Goal: Task Accomplishment & Management: Manage account settings

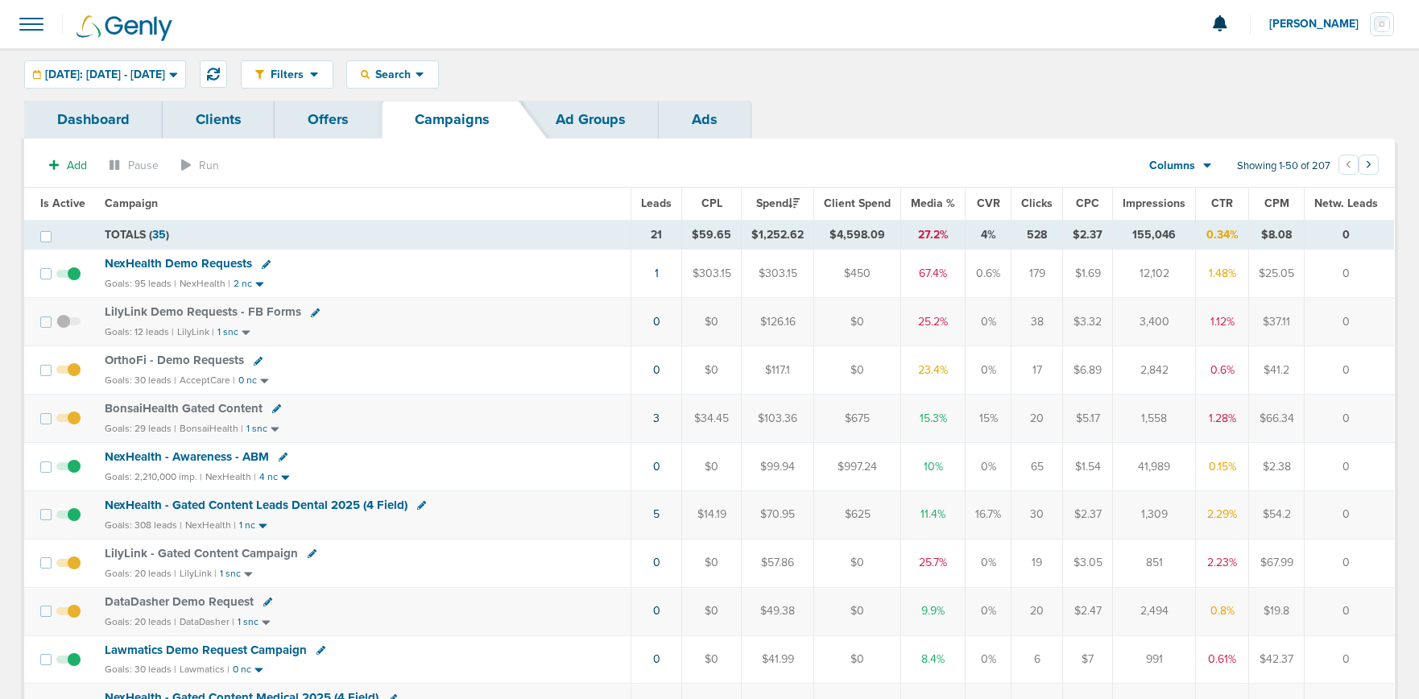
click at [272, 408] on icon at bounding box center [276, 408] width 9 height 9
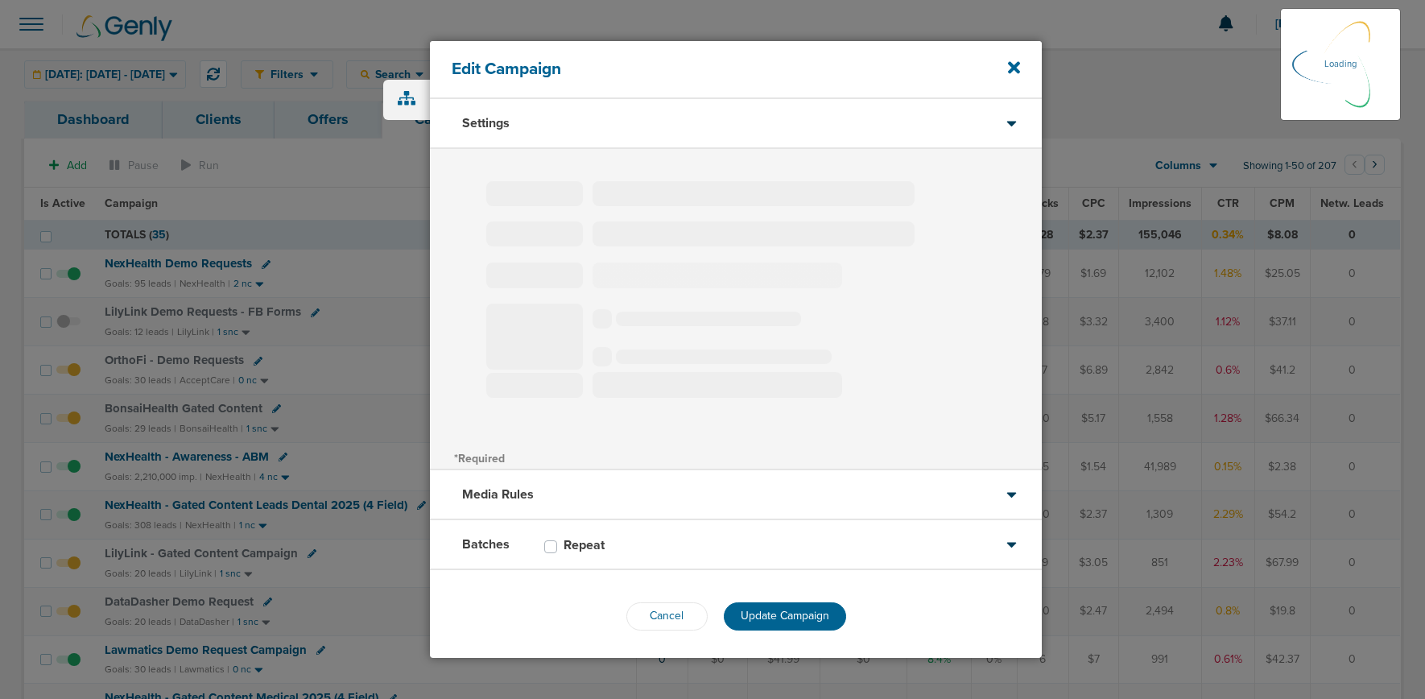
select select
type input "BonsaiHealth Gated Content"
select select "Leads"
radio input "true"
select select "readOnly"
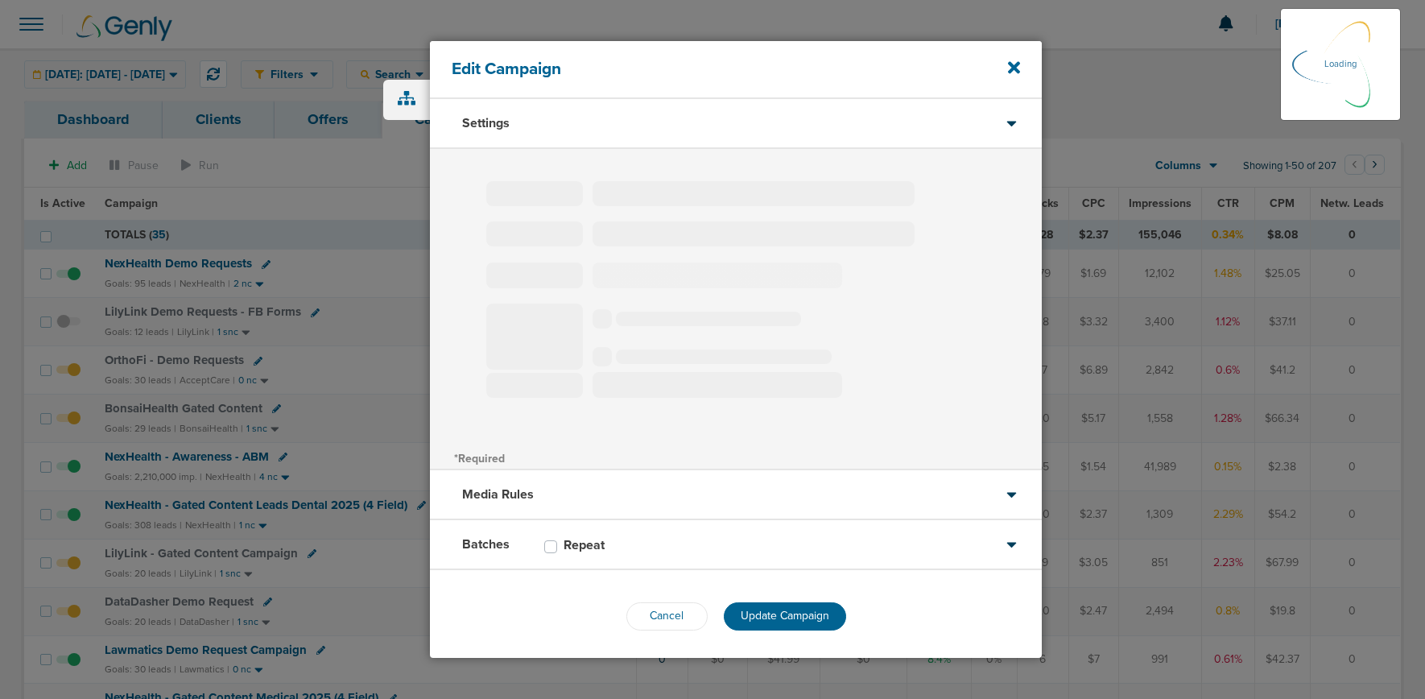
select select "1"
select select "2"
select select "3"
select select "4"
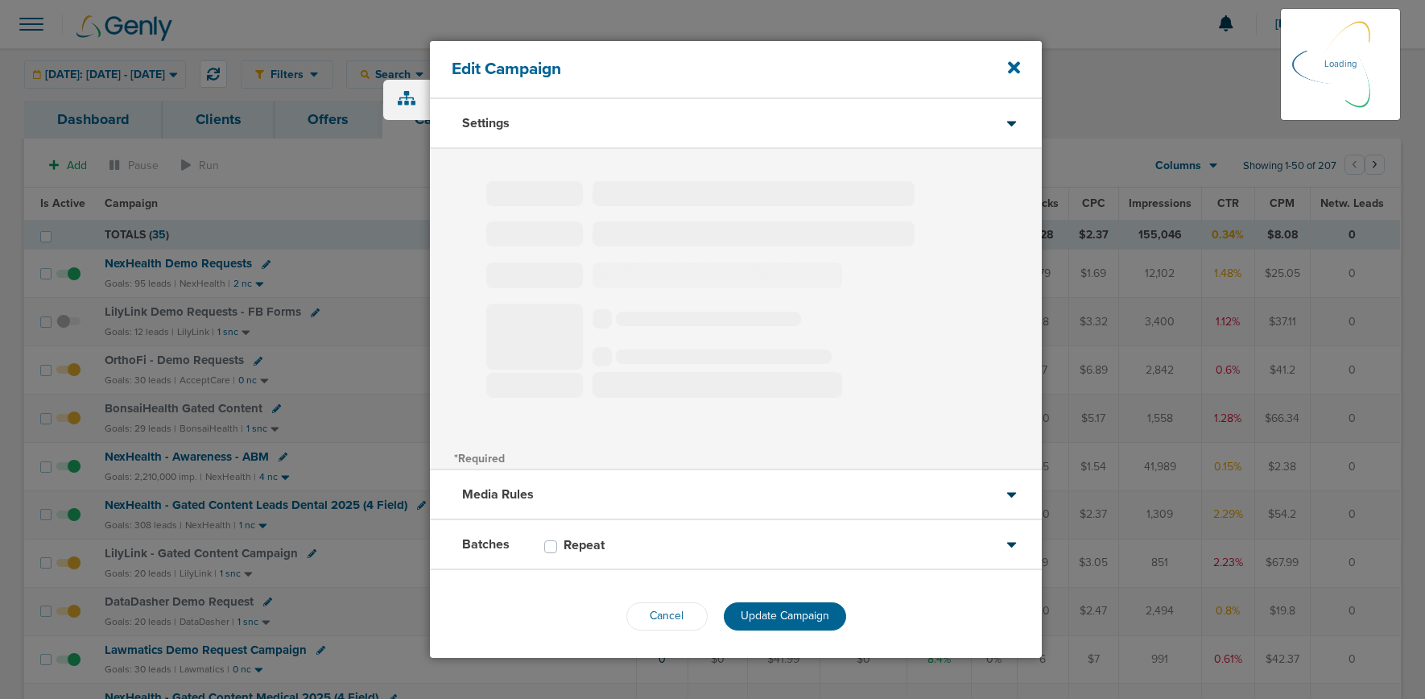
select select "6"
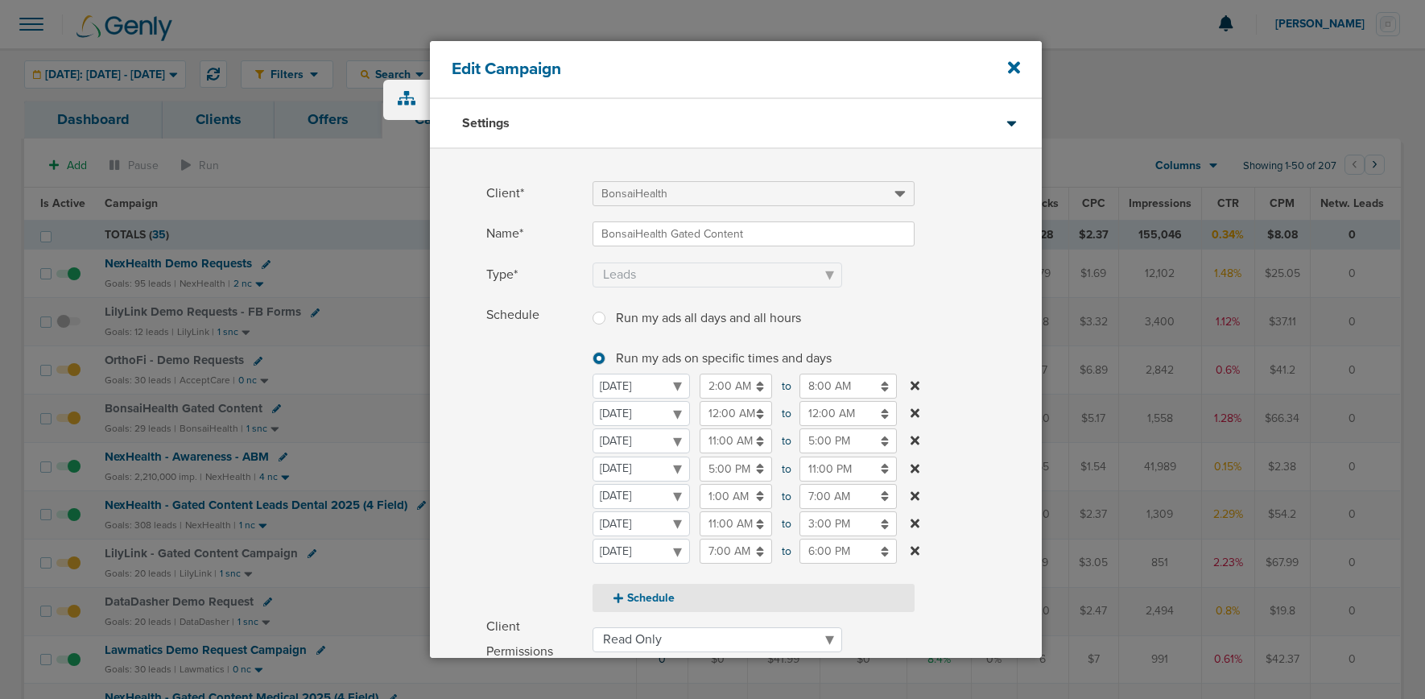
click at [643, 599] on button "Schedule" at bounding box center [754, 598] width 322 height 28
select select "5"
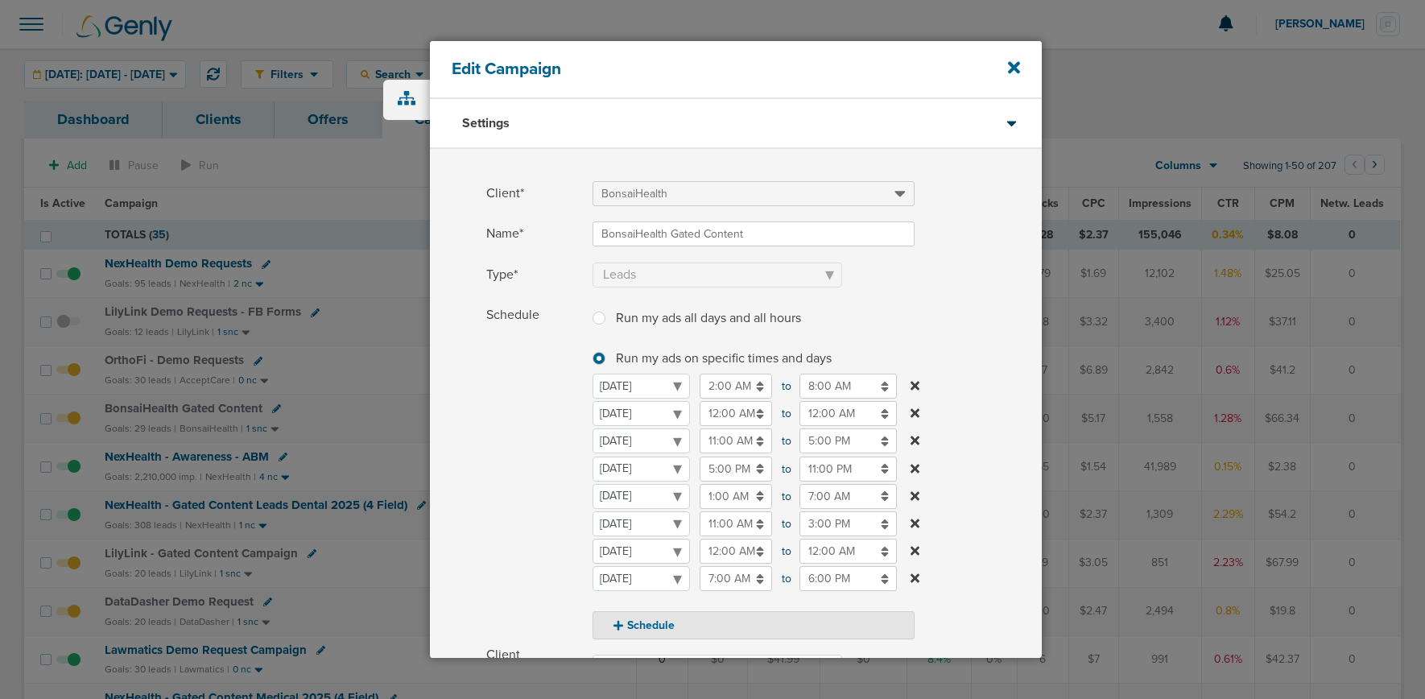
click at [650, 553] on select "[DATE] [DATE] [DATE] [DATE] [DATE] [DATE] [DATE]" at bounding box center [641, 551] width 97 height 25
click at [717, 408] on input "12:00 AM" at bounding box center [736, 413] width 72 height 25
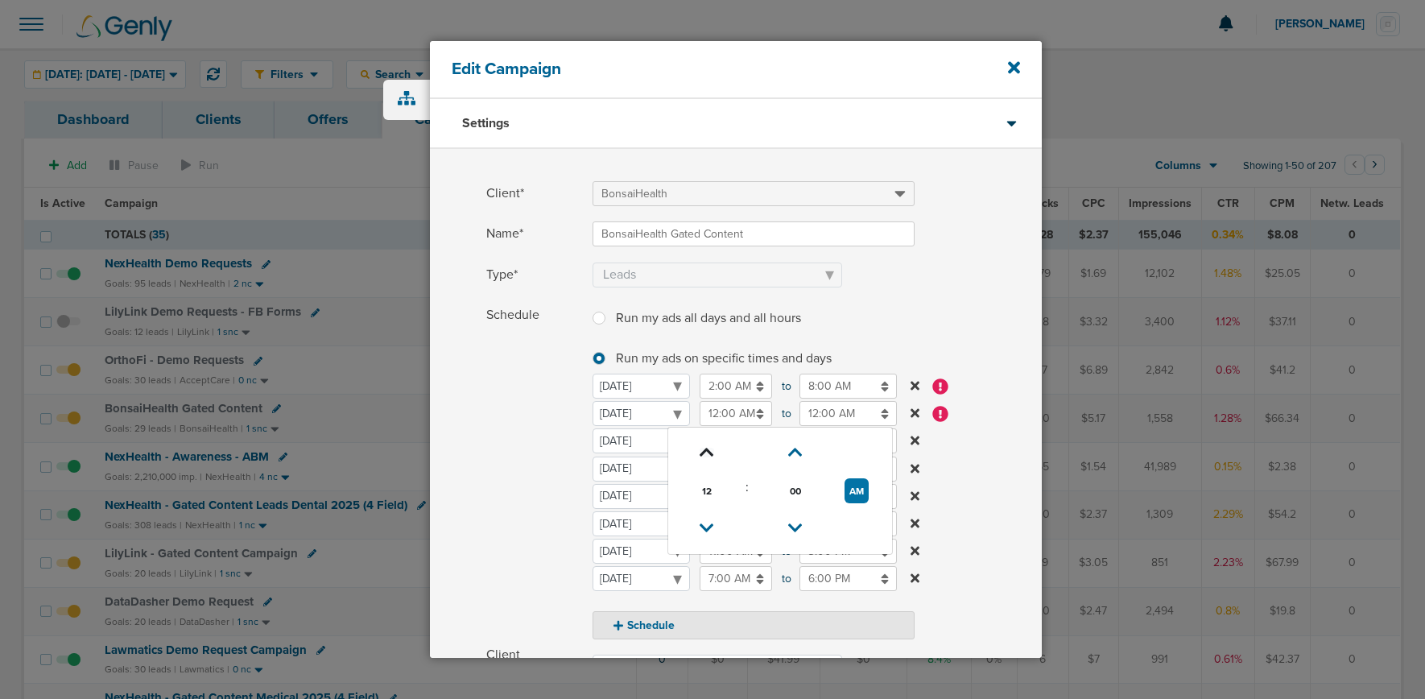
click at [710, 448] on icon at bounding box center [707, 453] width 14 height 10
drag, startPoint x: 712, startPoint y: 453, endPoint x: 739, endPoint y: 457, distance: 27.7
click at [712, 453] on icon at bounding box center [707, 453] width 14 height 10
click at [855, 486] on button "AM" at bounding box center [857, 490] width 24 height 25
type input "2:00 PM"
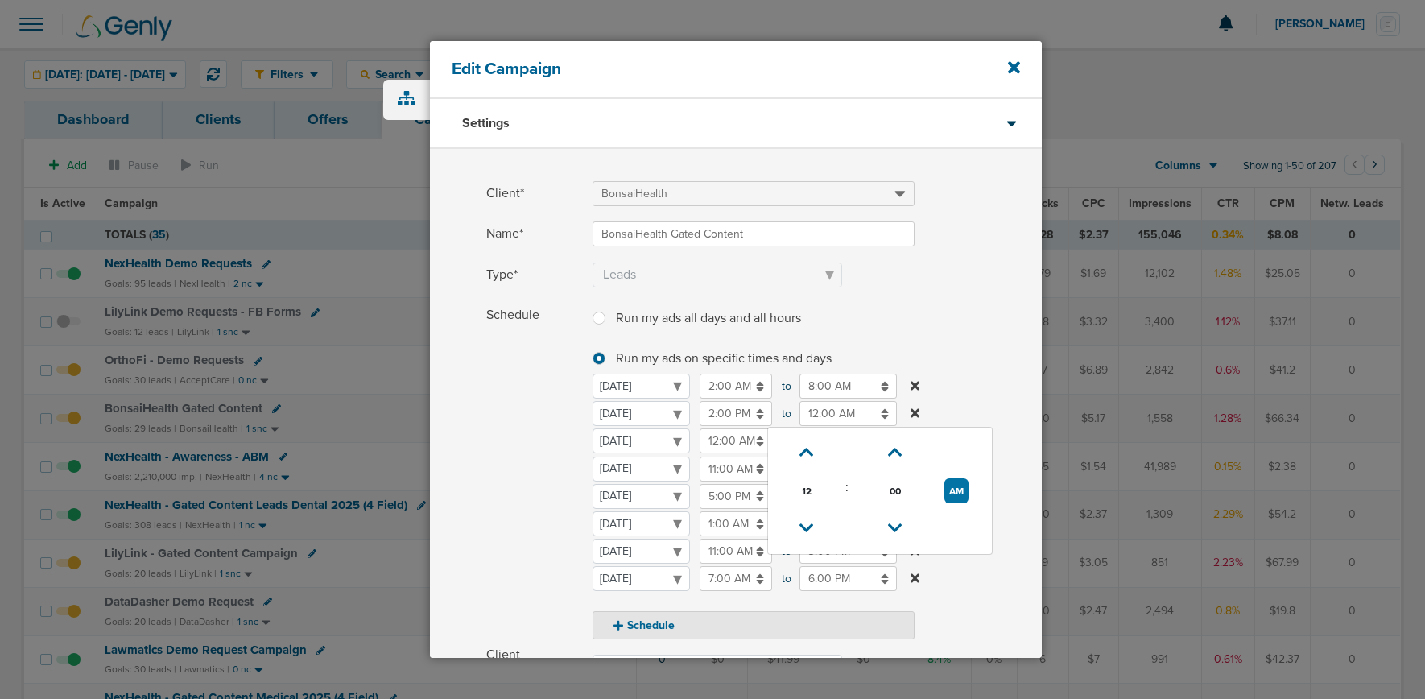
click at [837, 410] on input "12:00 AM" at bounding box center [848, 413] width 97 height 25
click at [809, 525] on icon at bounding box center [807, 528] width 14 height 10
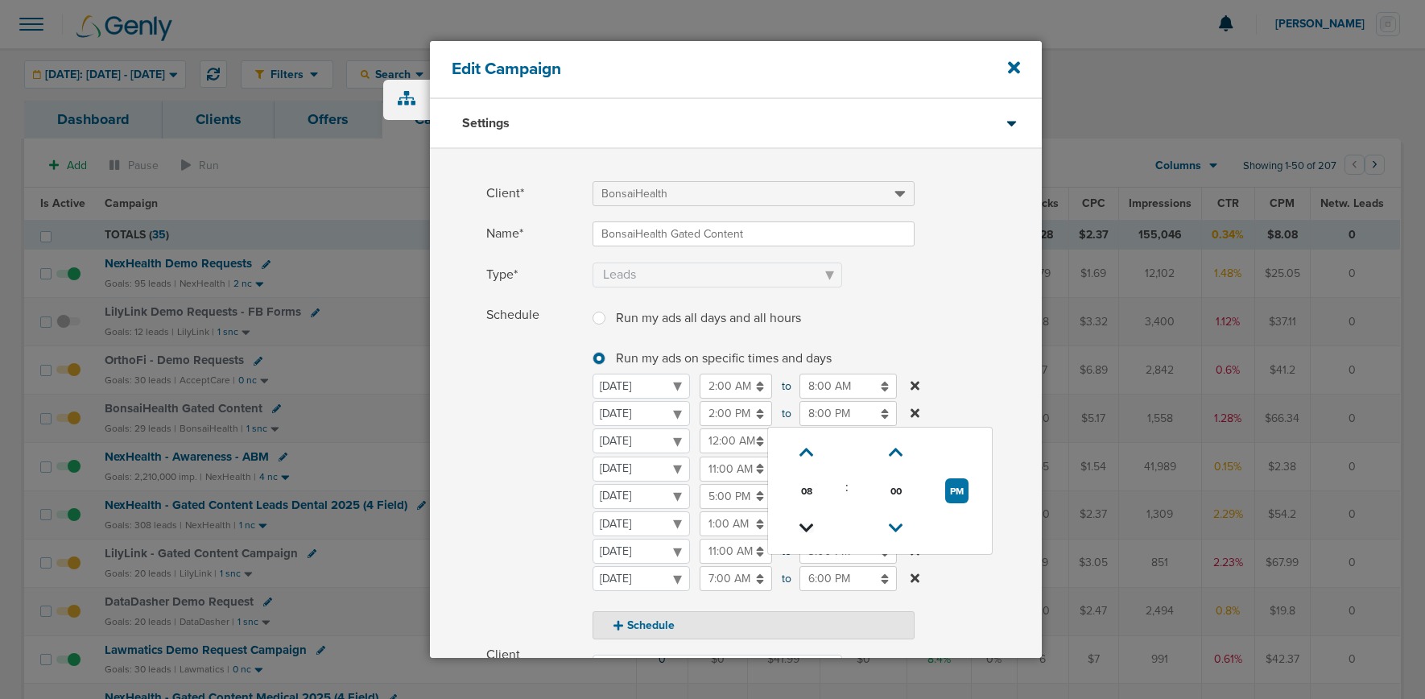
click at [809, 525] on icon at bounding box center [807, 528] width 14 height 10
type input "7:00 PM"
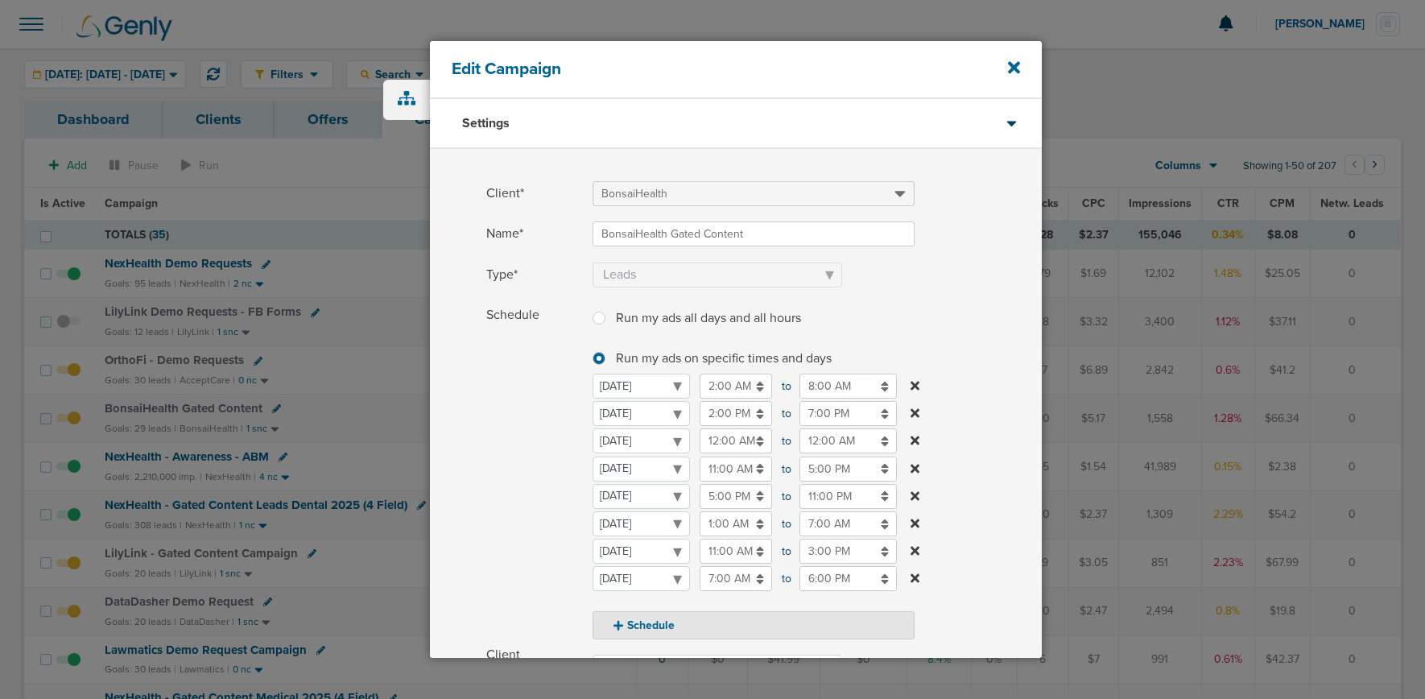
click at [492, 458] on span "Schedule" at bounding box center [534, 471] width 97 height 337
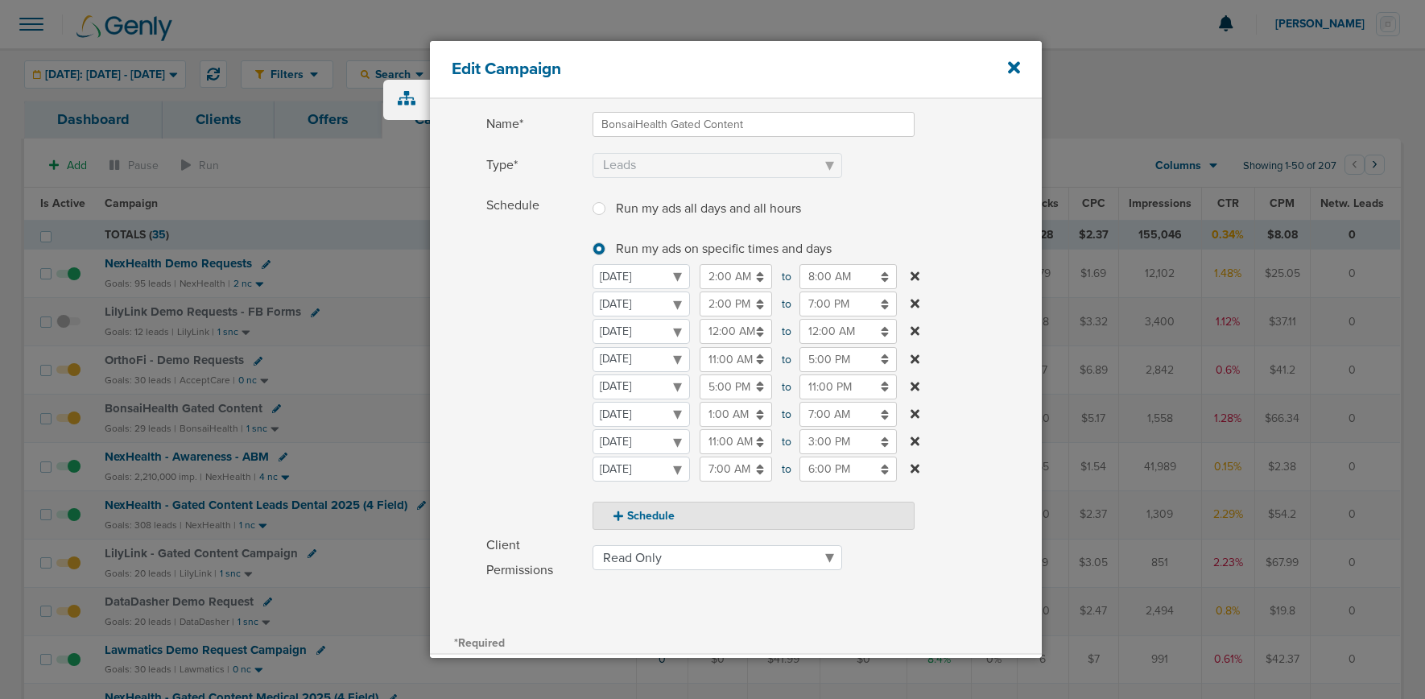
scroll to position [299, 0]
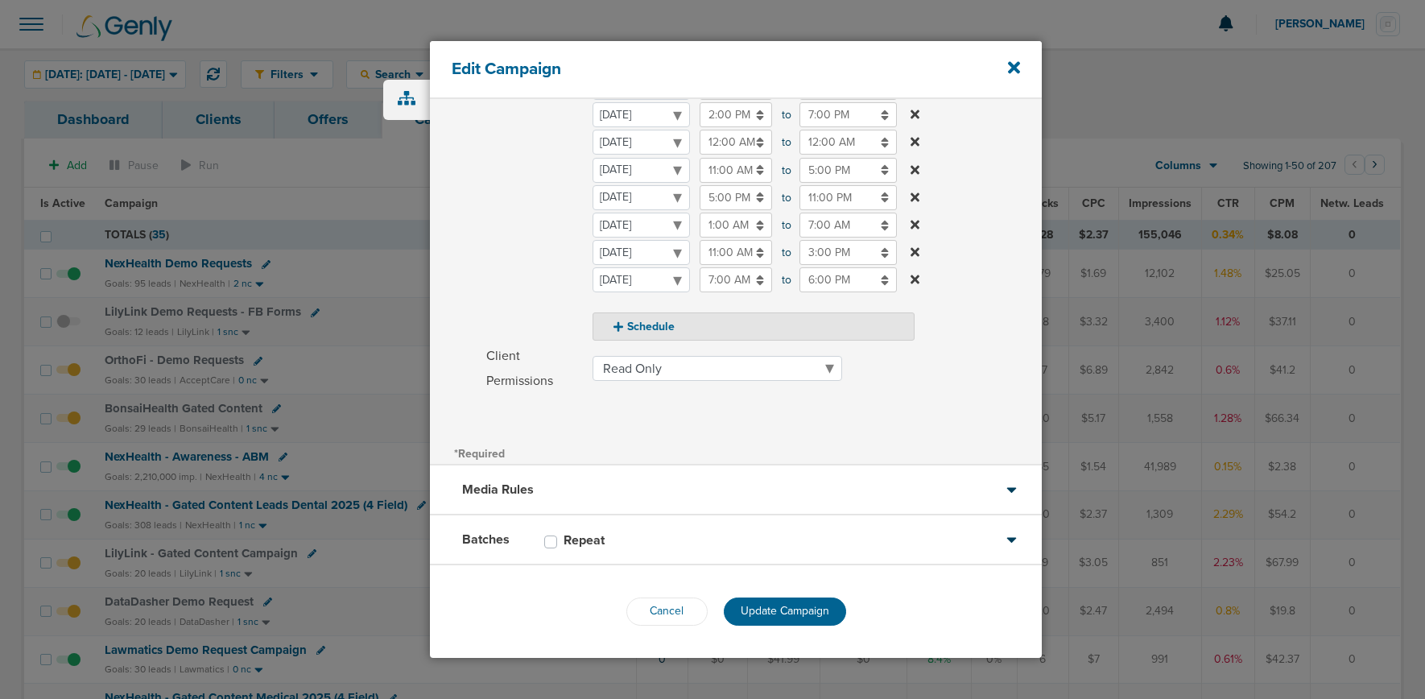
click at [755, 596] on div "Cancel Update Campaign" at bounding box center [736, 611] width 612 height 93
click at [757, 608] on span "Update Campaign" at bounding box center [785, 611] width 89 height 14
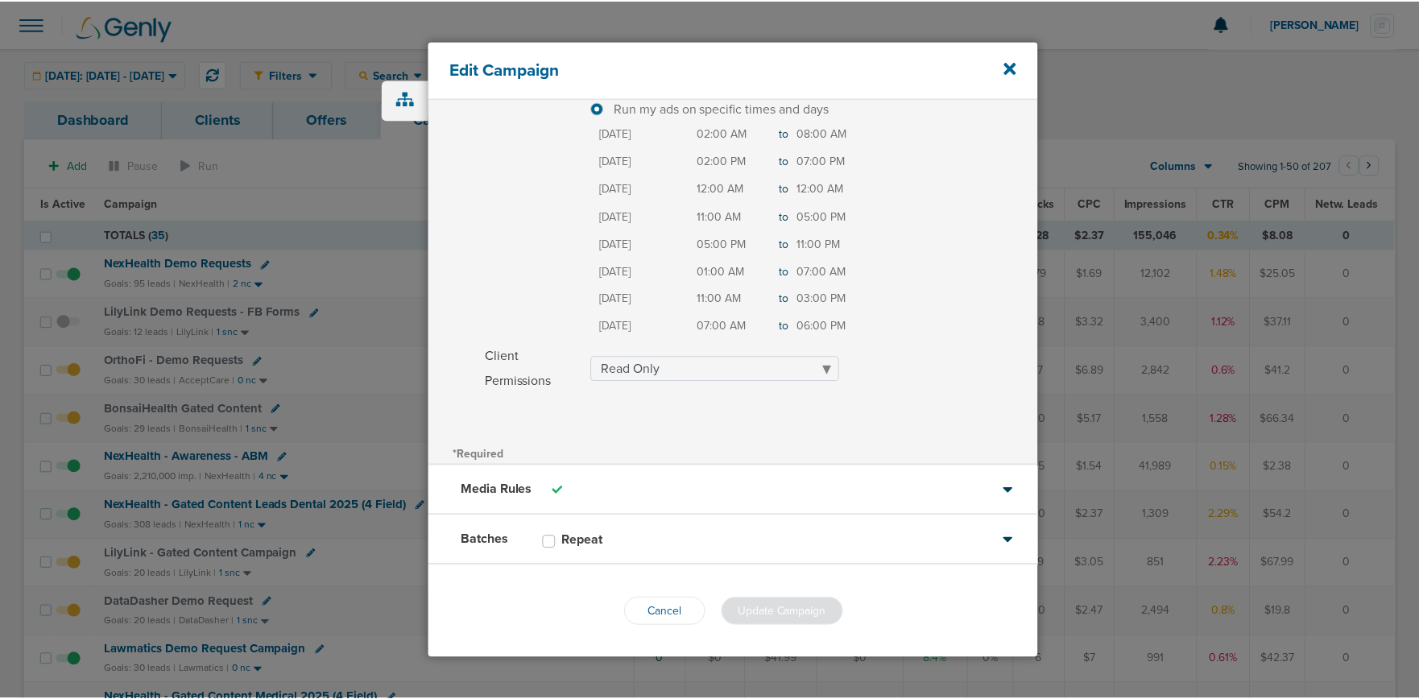
scroll to position [248, 0]
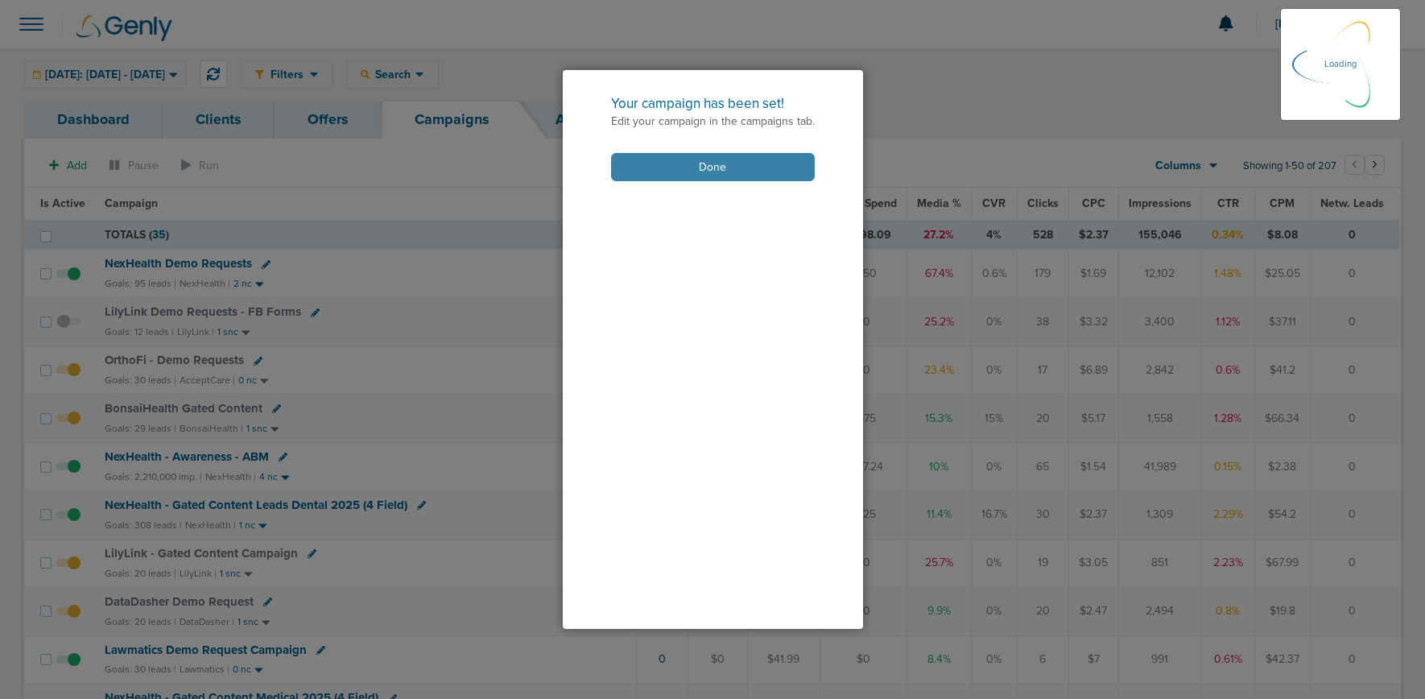
click at [639, 175] on button "Done" at bounding box center [713, 167] width 204 height 28
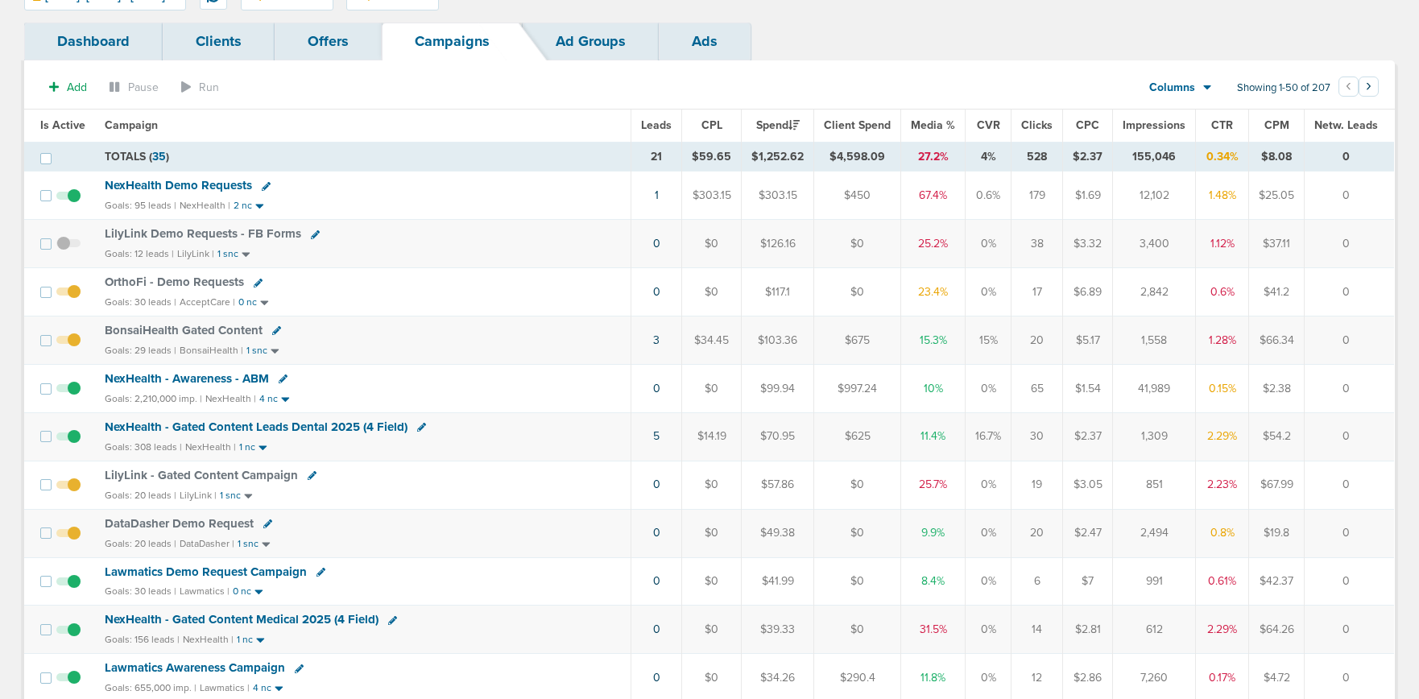
scroll to position [81, 0]
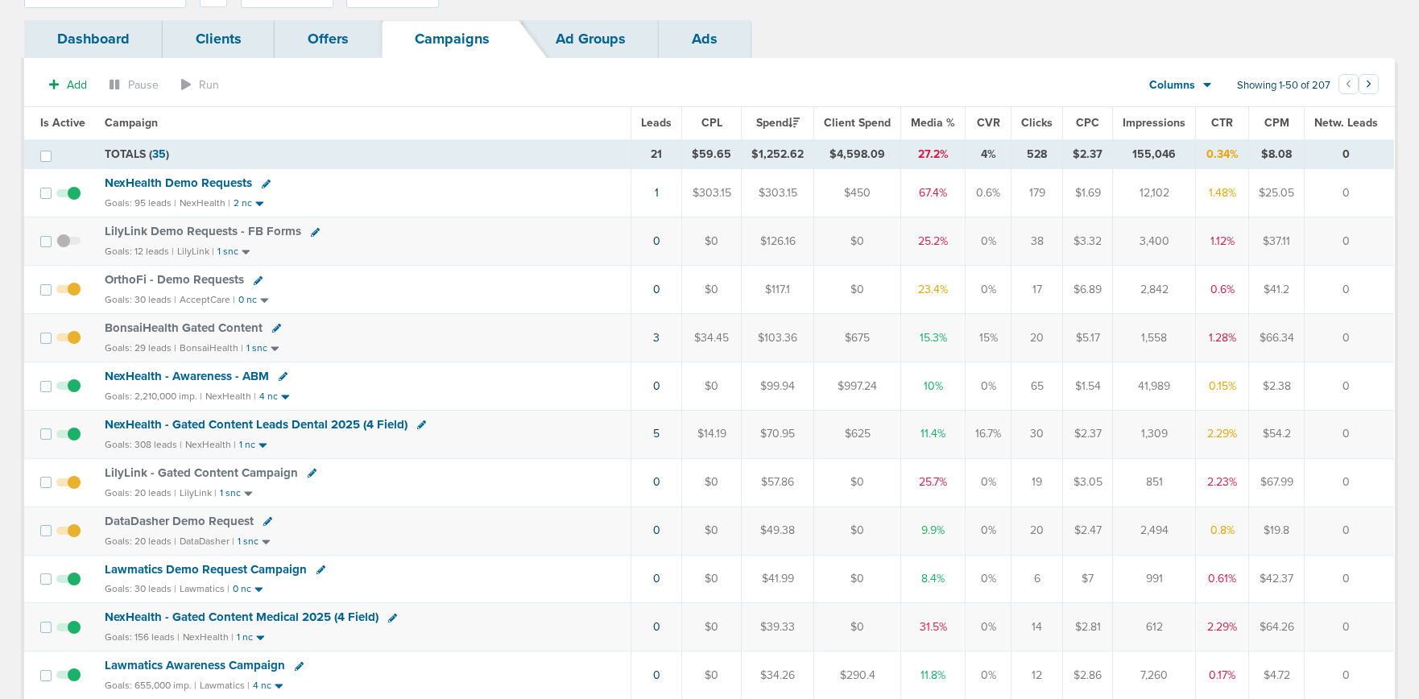
click at [68, 297] on span at bounding box center [68, 297] width 24 height 0
click at [68, 293] on input "checkbox" at bounding box center [68, 293] width 0 height 0
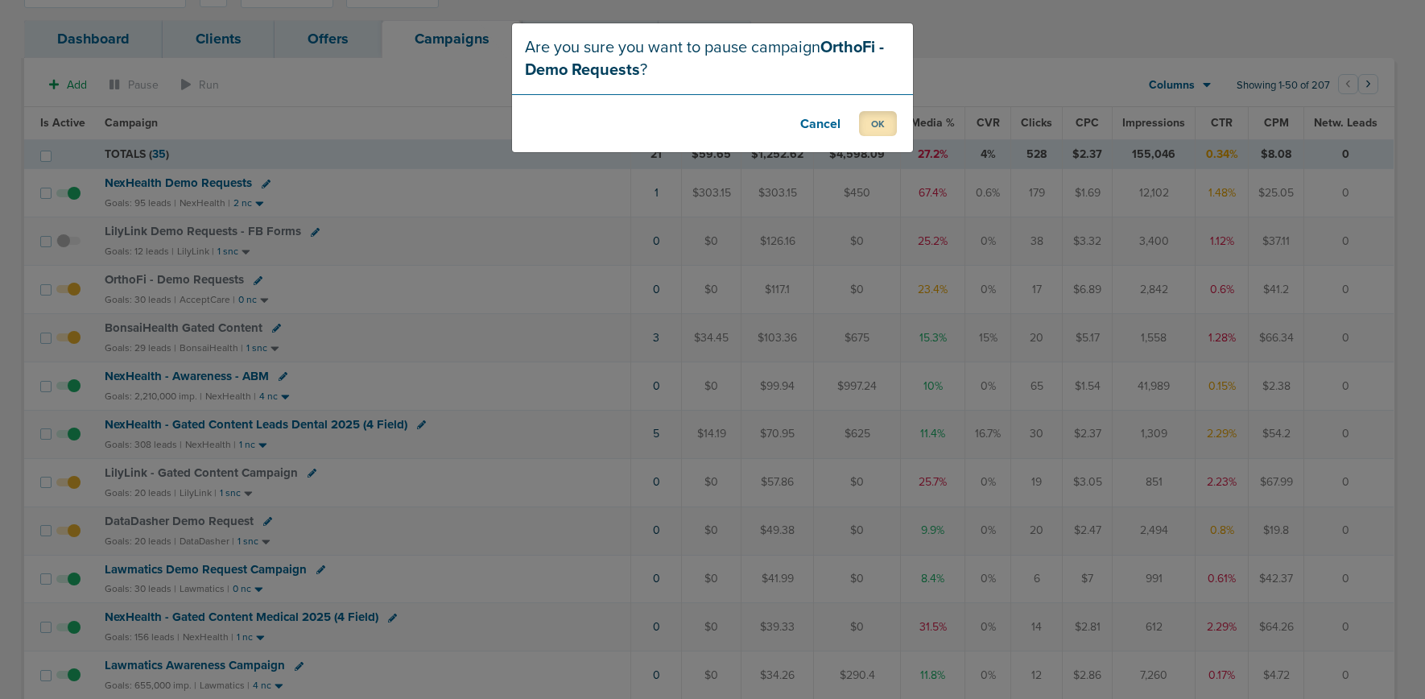
click at [884, 126] on button "OK" at bounding box center [878, 123] width 38 height 25
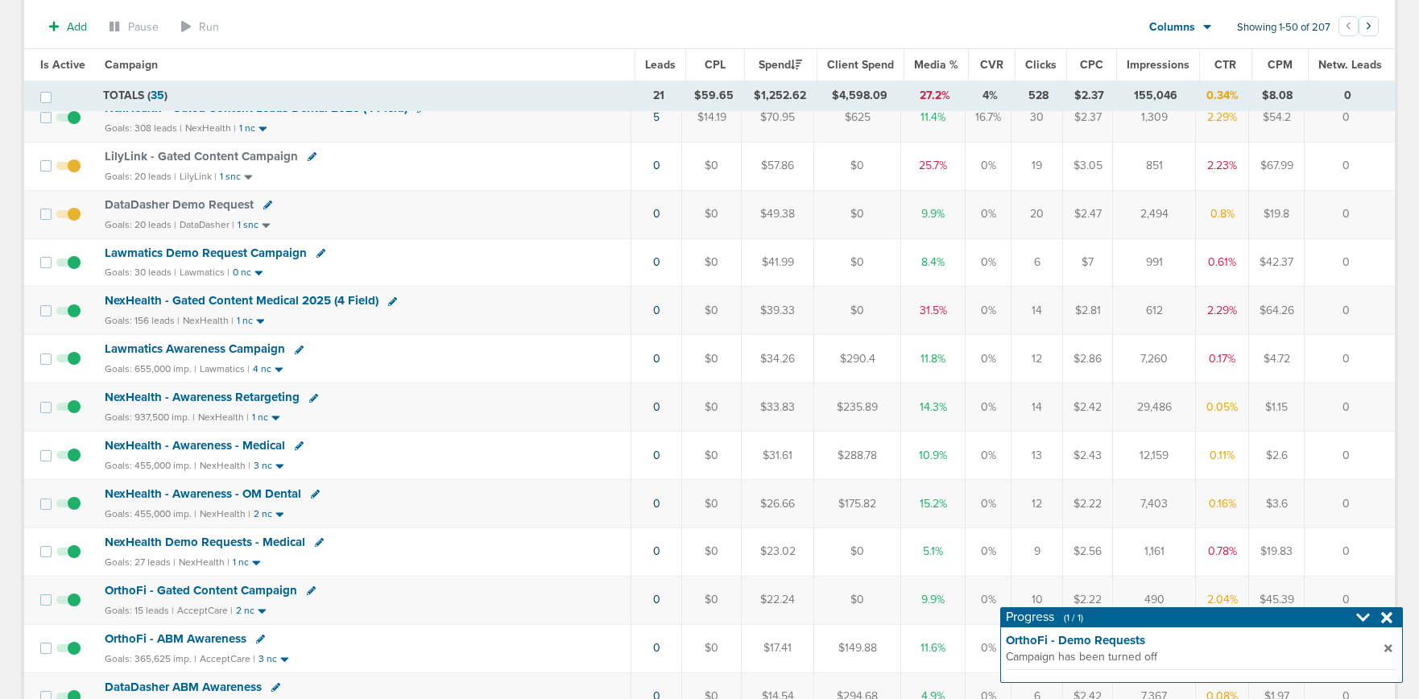
scroll to position [453, 0]
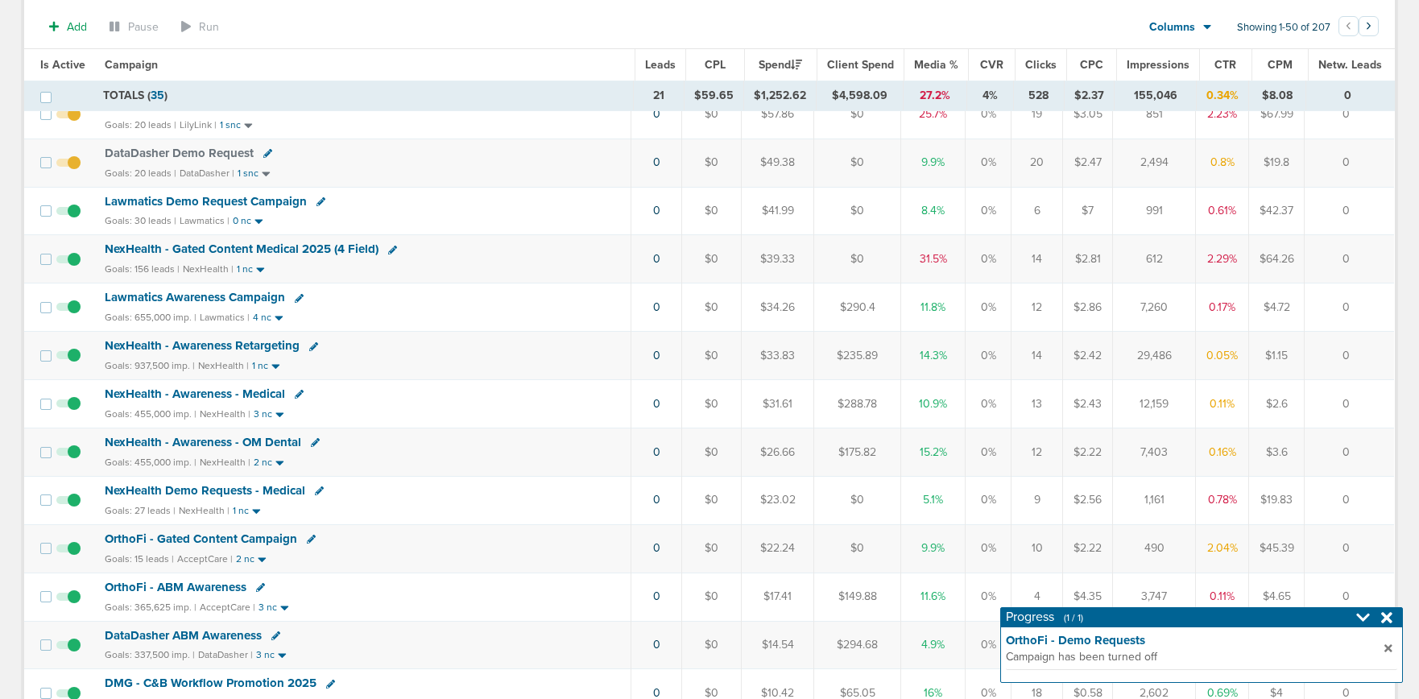
click at [221, 490] on span "NexHealth Demo Requests - Medical" at bounding box center [205, 490] width 201 height 14
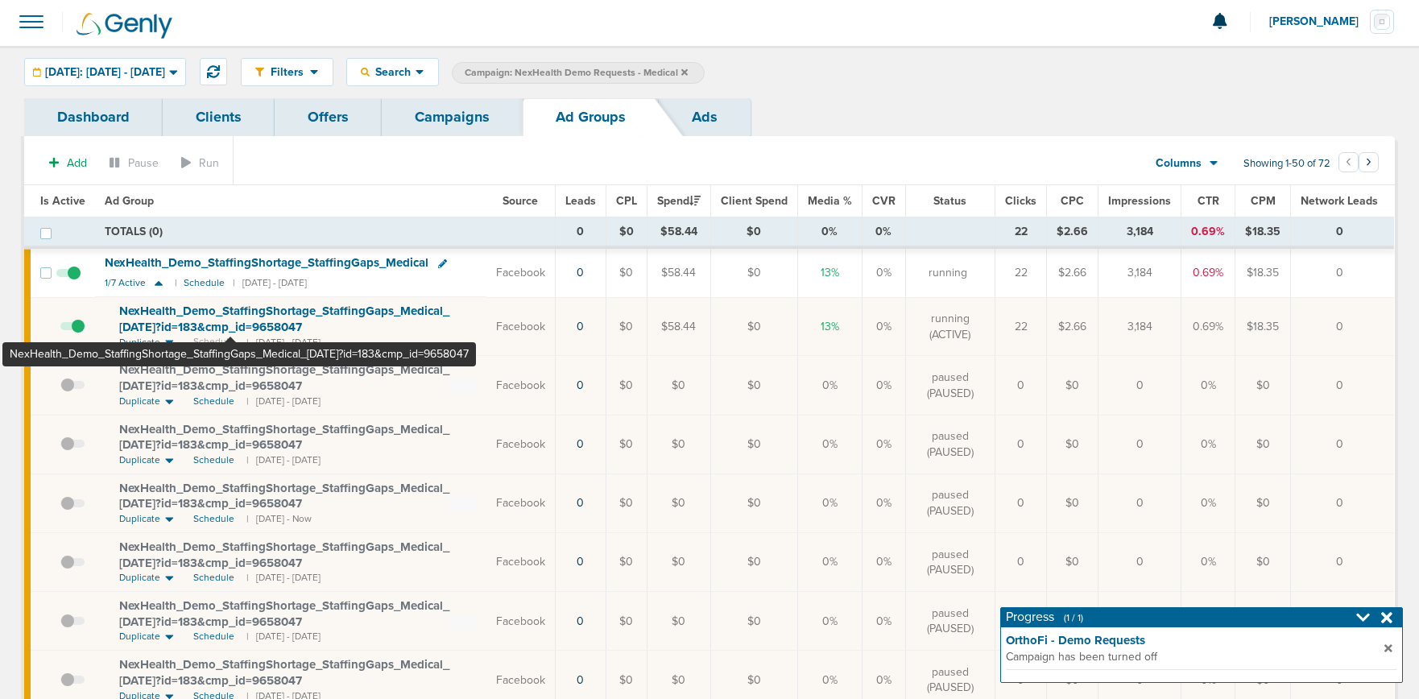
click at [231, 322] on span "NexHealth_ Demo_ StaffingShortage_ StaffingGaps_ Medical_ [DATE]?id=183&cmp_ id…" at bounding box center [284, 319] width 330 height 31
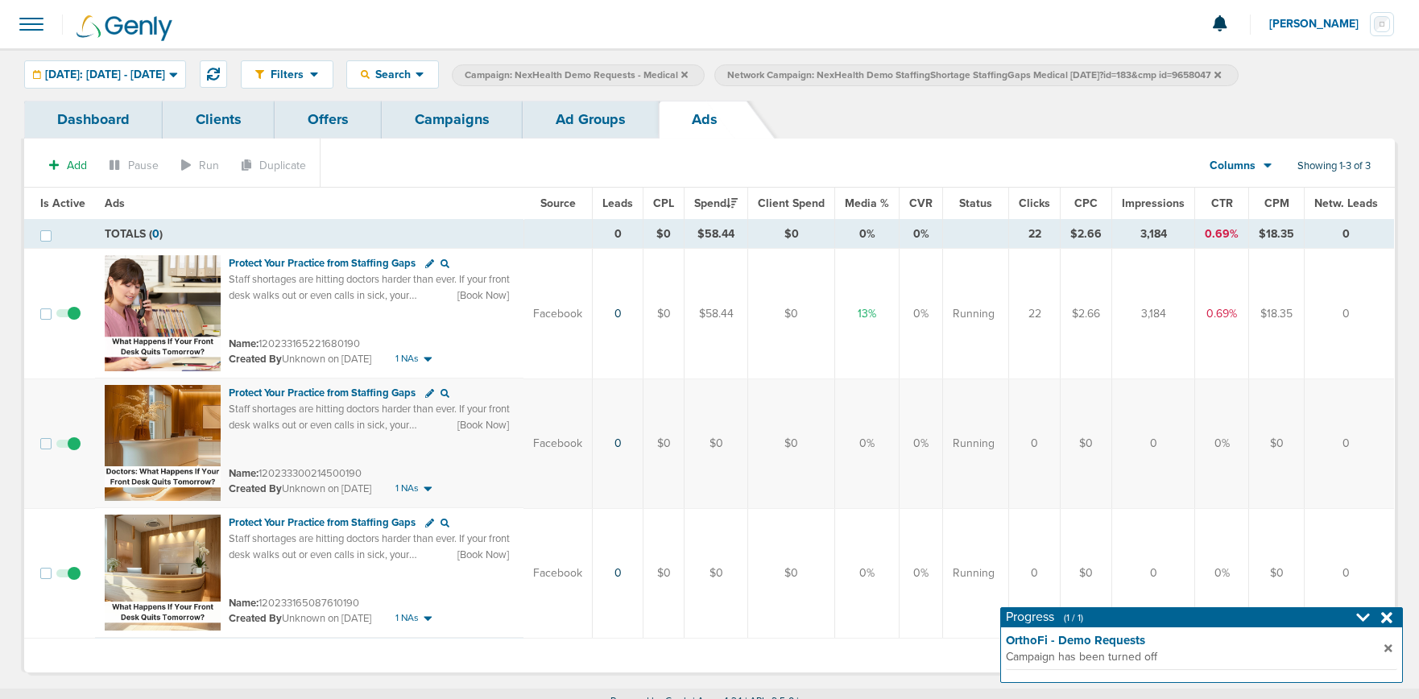
click at [576, 129] on link "Ad Groups" at bounding box center [591, 120] width 136 height 38
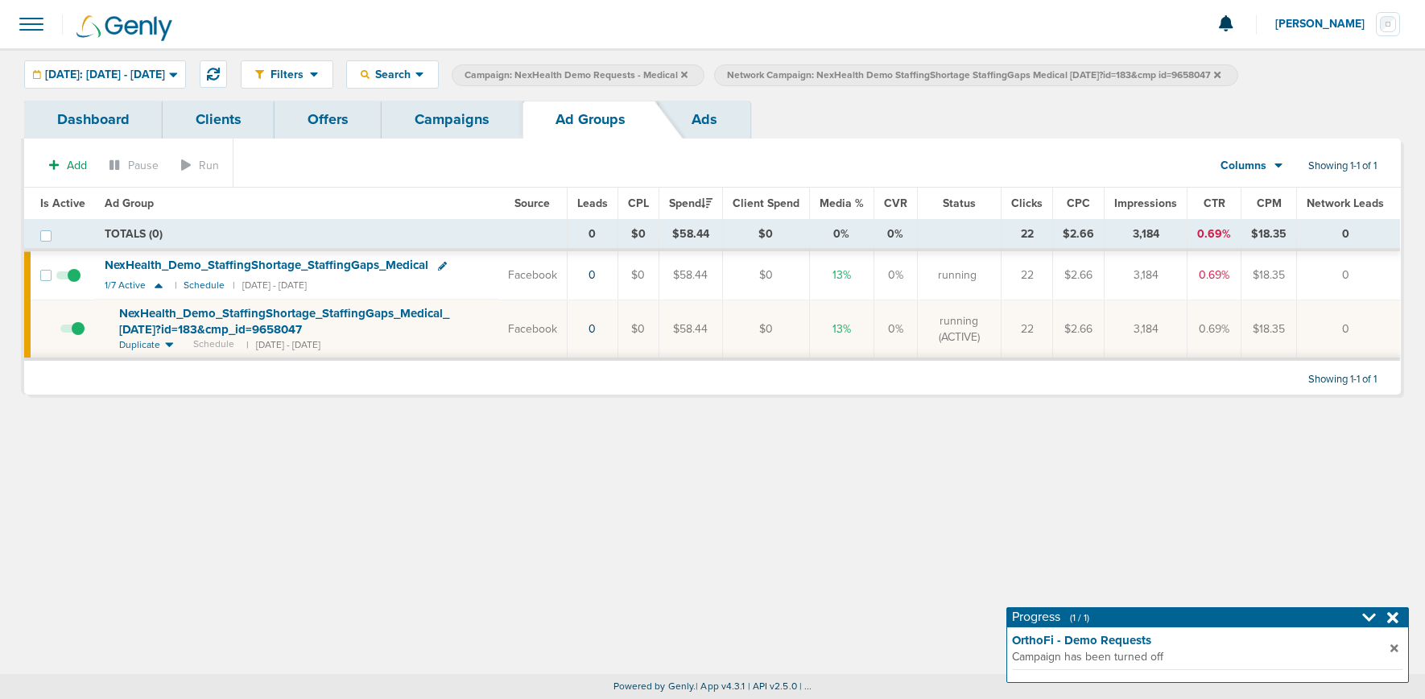
click at [1221, 75] on icon at bounding box center [1217, 74] width 6 height 6
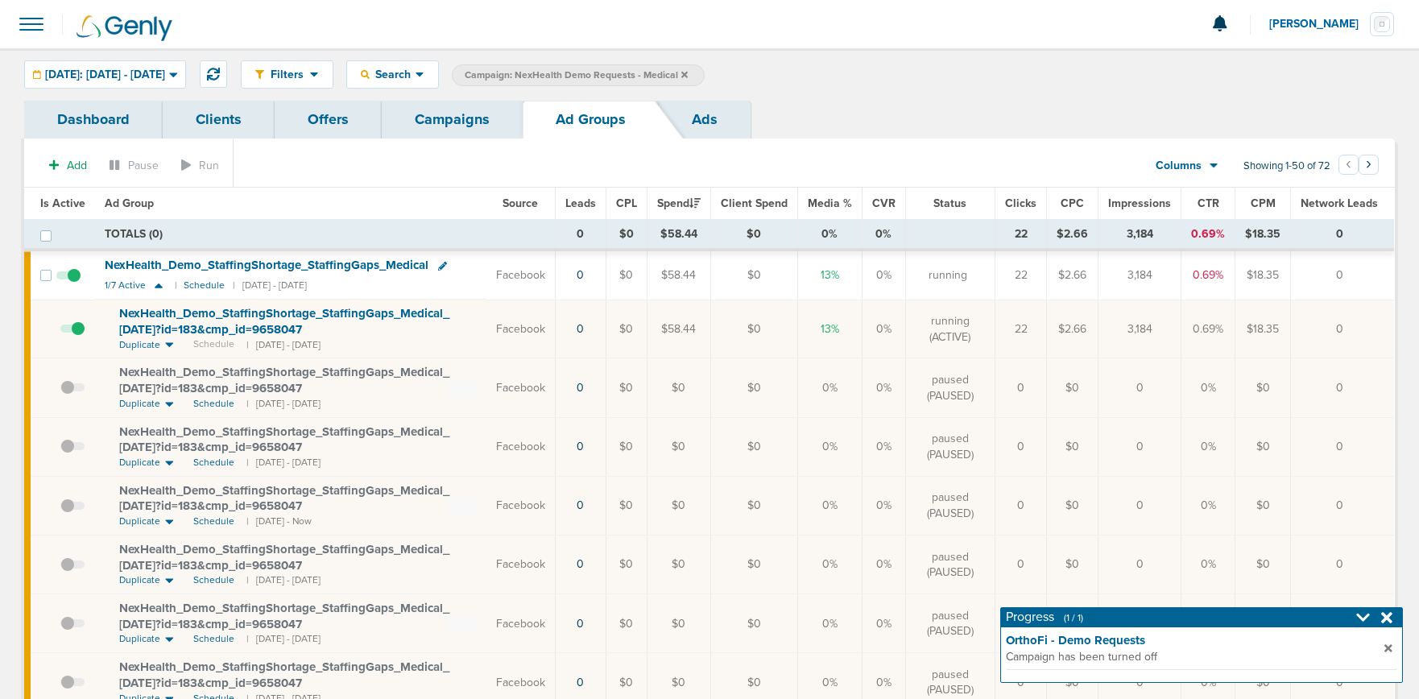
click at [77, 337] on span at bounding box center [72, 337] width 24 height 0
click at [60, 333] on input "checkbox" at bounding box center [60, 333] width 0 height 0
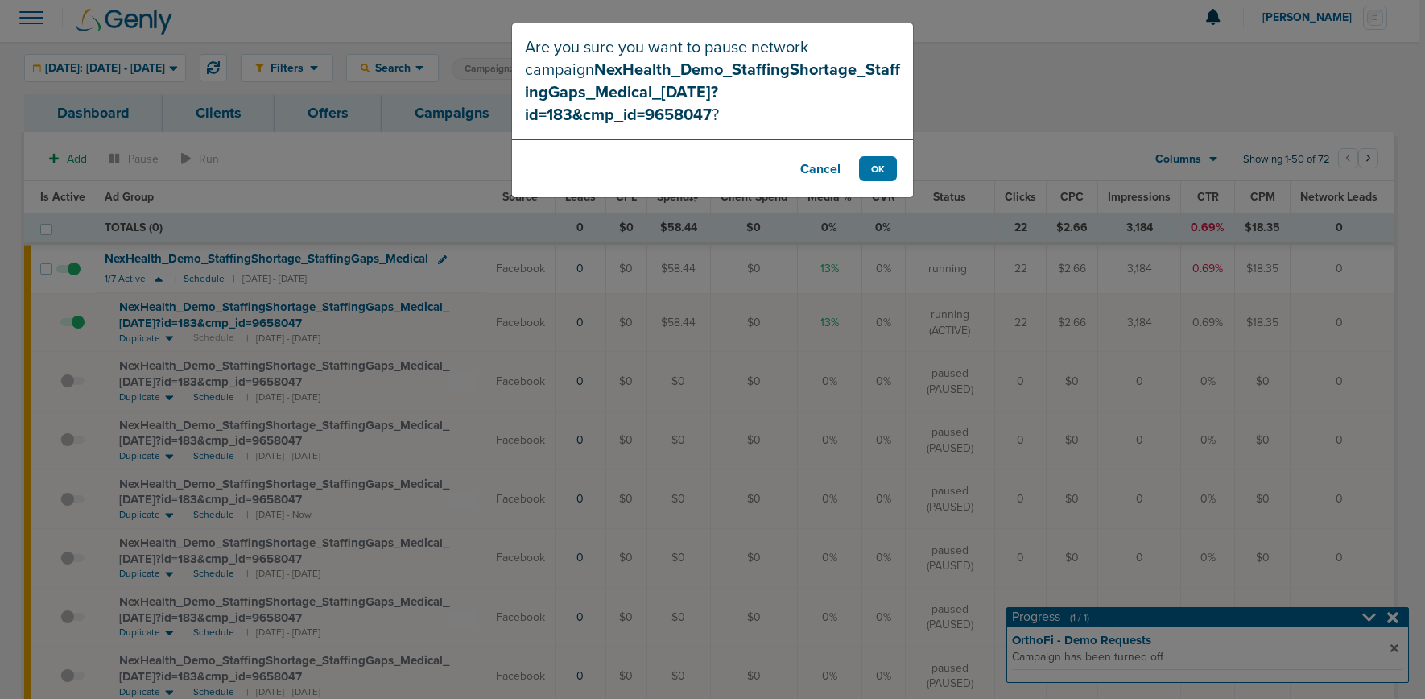
click at [820, 156] on button "Cancel" at bounding box center [820, 168] width 64 height 25
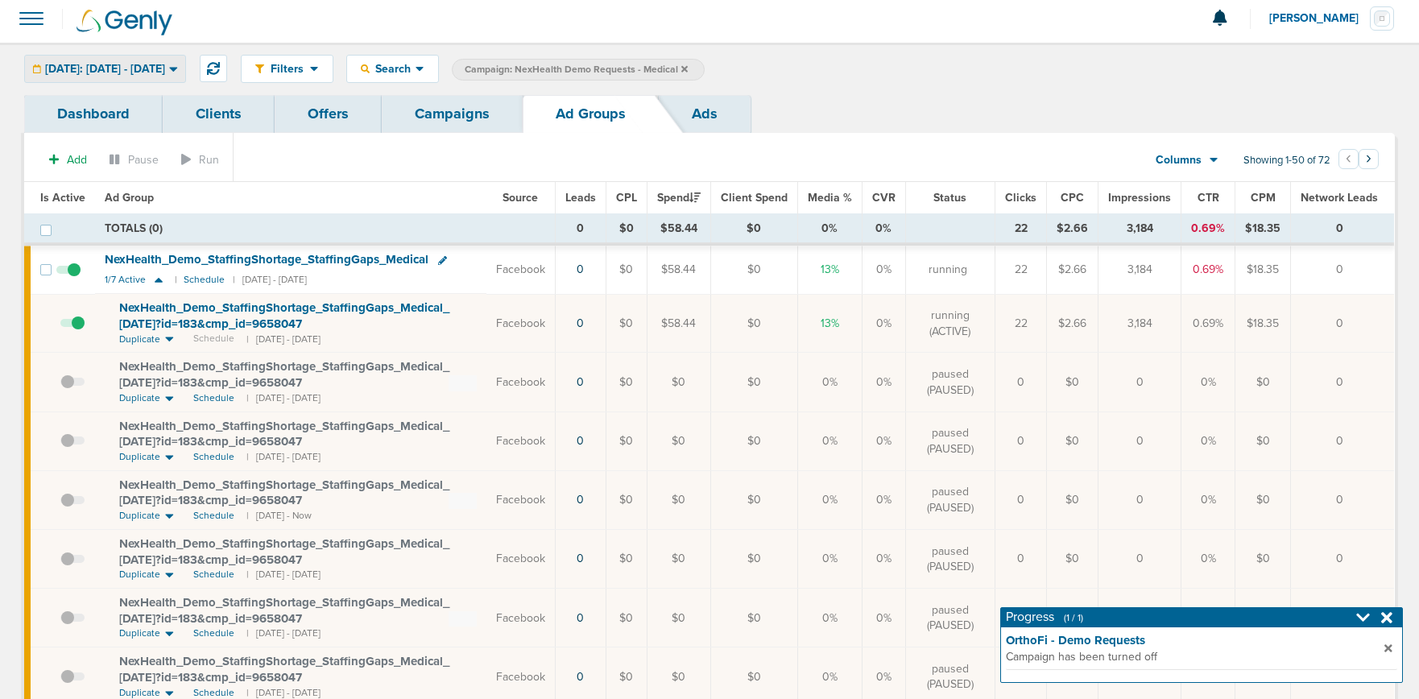
click at [67, 64] on span "[DATE]: [DATE] - [DATE]" at bounding box center [105, 69] width 120 height 11
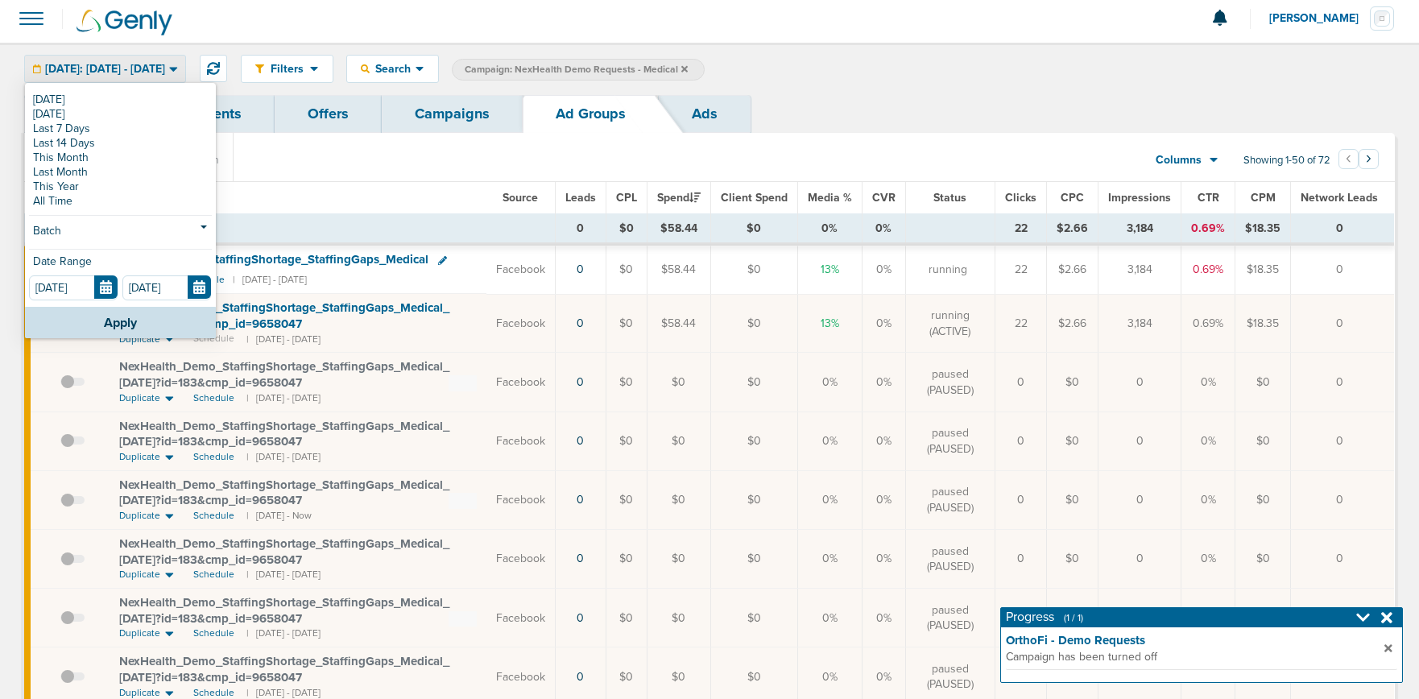
scroll to position [10, 0]
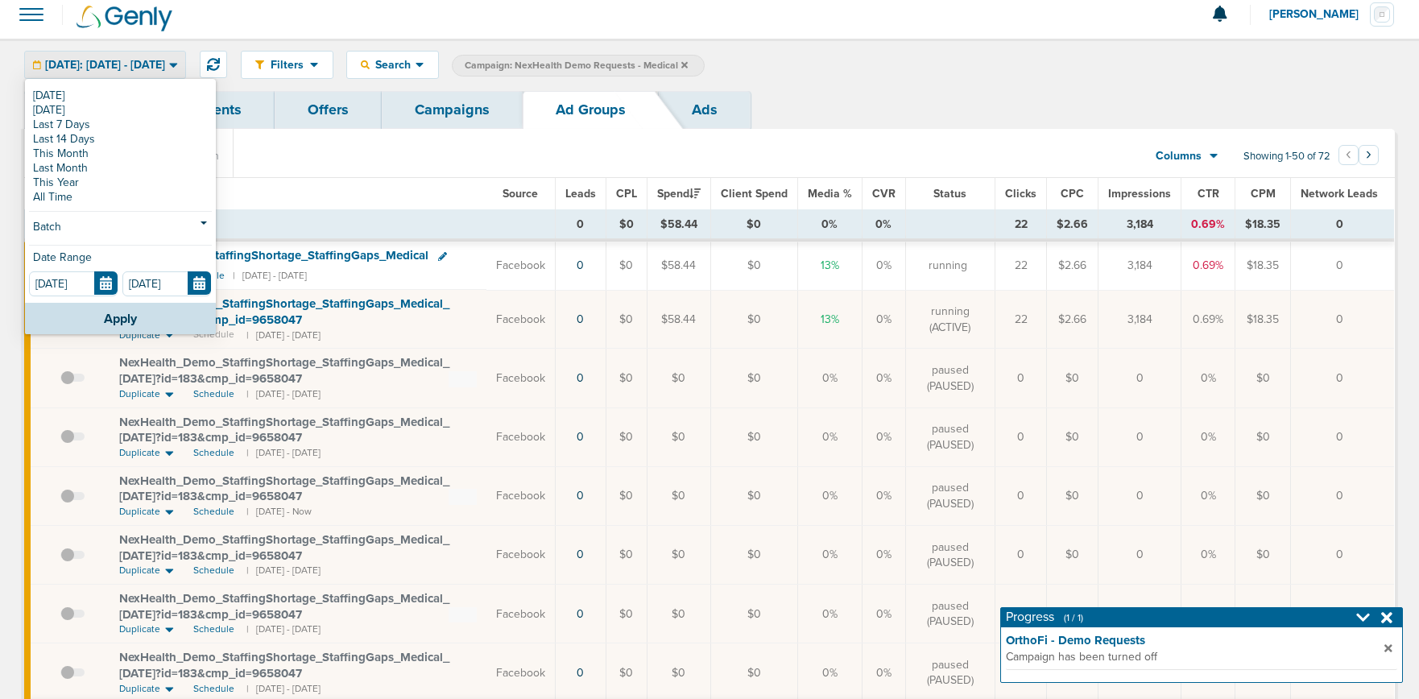
click at [64, 171] on link "Last Month" at bounding box center [120, 168] width 183 height 14
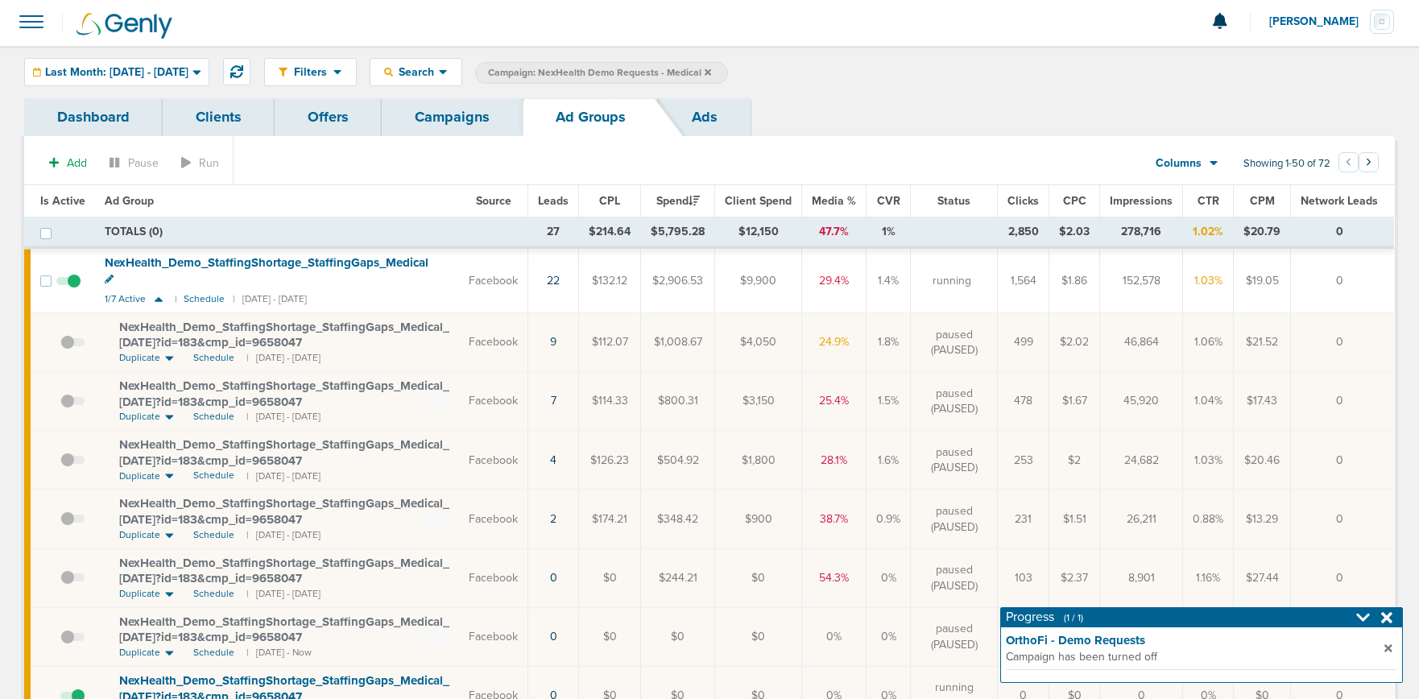
scroll to position [10, 0]
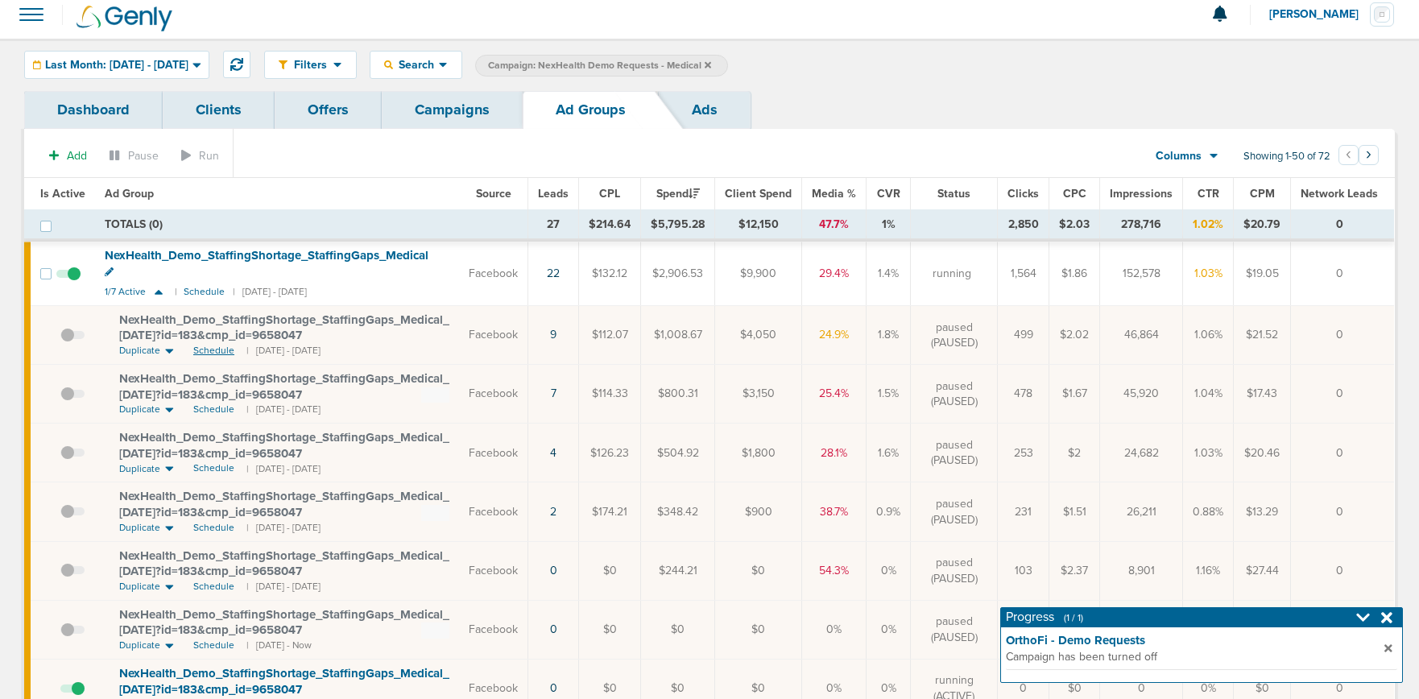
click at [214, 344] on span "Schedule" at bounding box center [213, 351] width 41 height 14
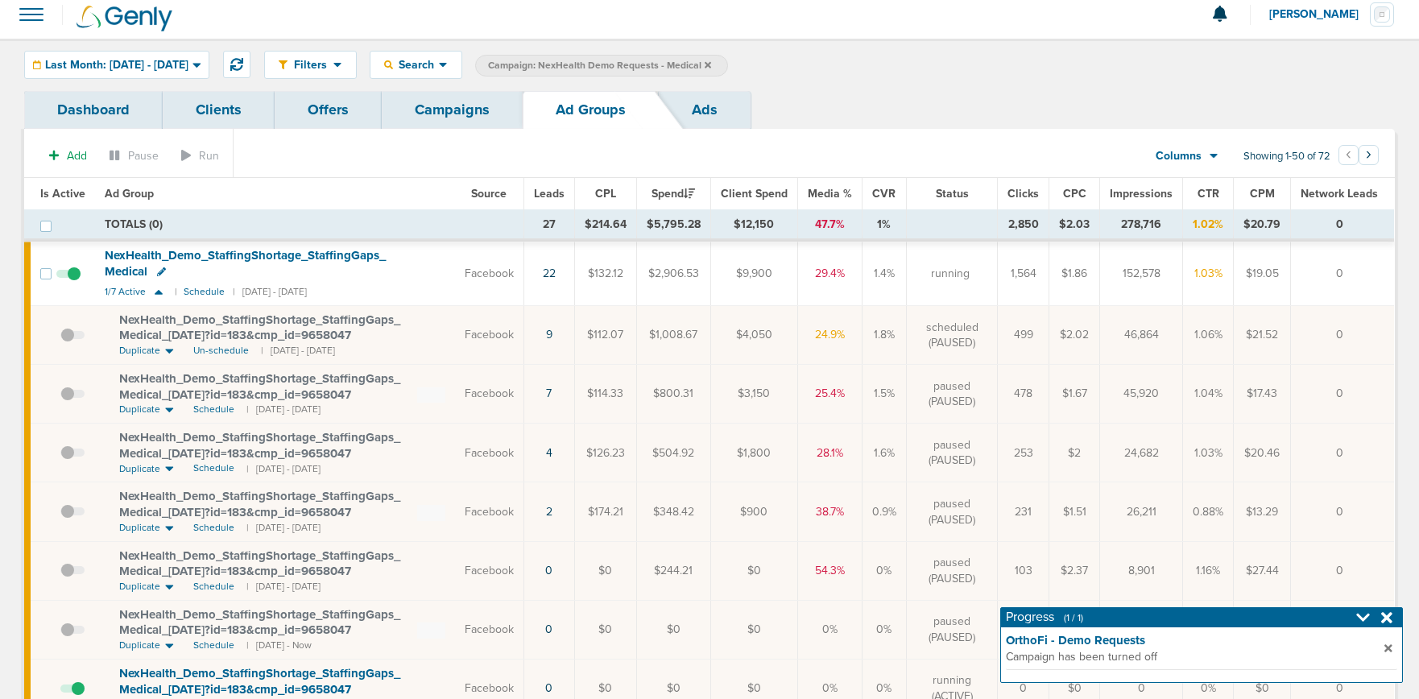
click at [65, 343] on span at bounding box center [72, 343] width 24 height 0
click at [60, 338] on input "checkbox" at bounding box center [60, 338] width 0 height 0
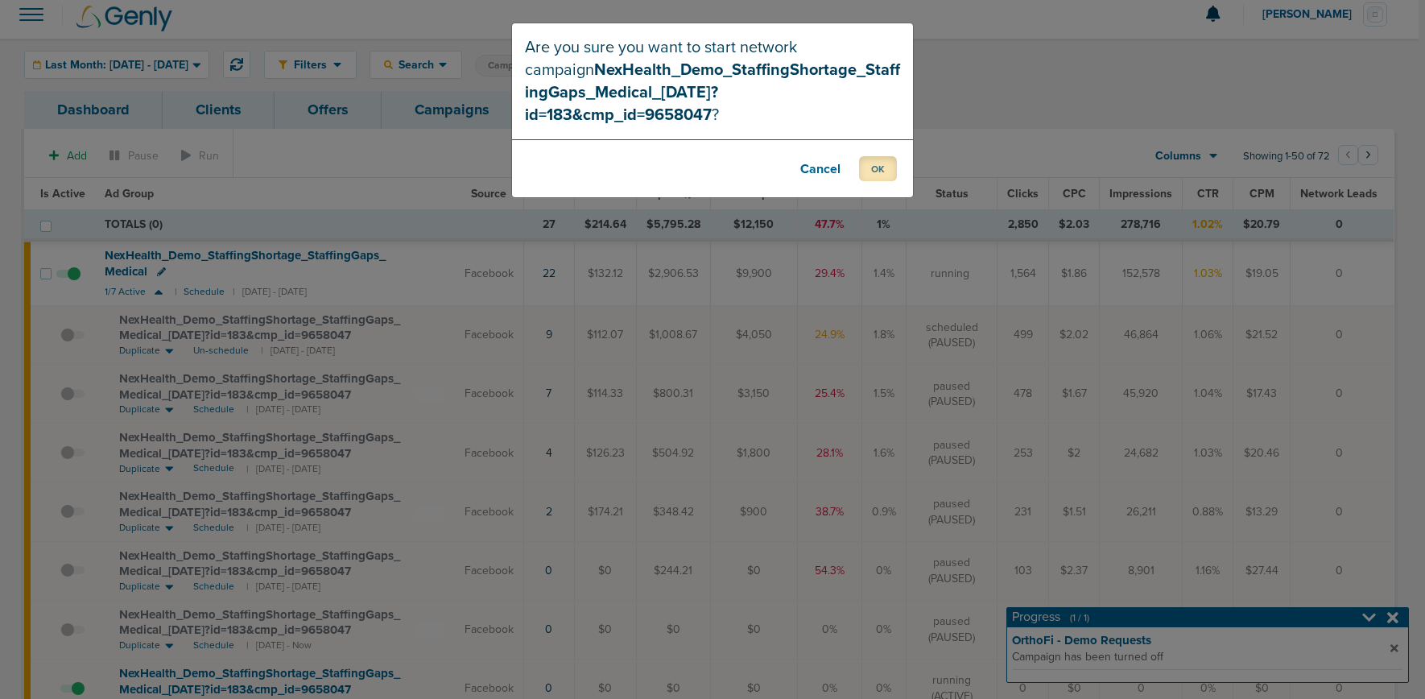
click at [885, 156] on button "OK" at bounding box center [878, 168] width 38 height 25
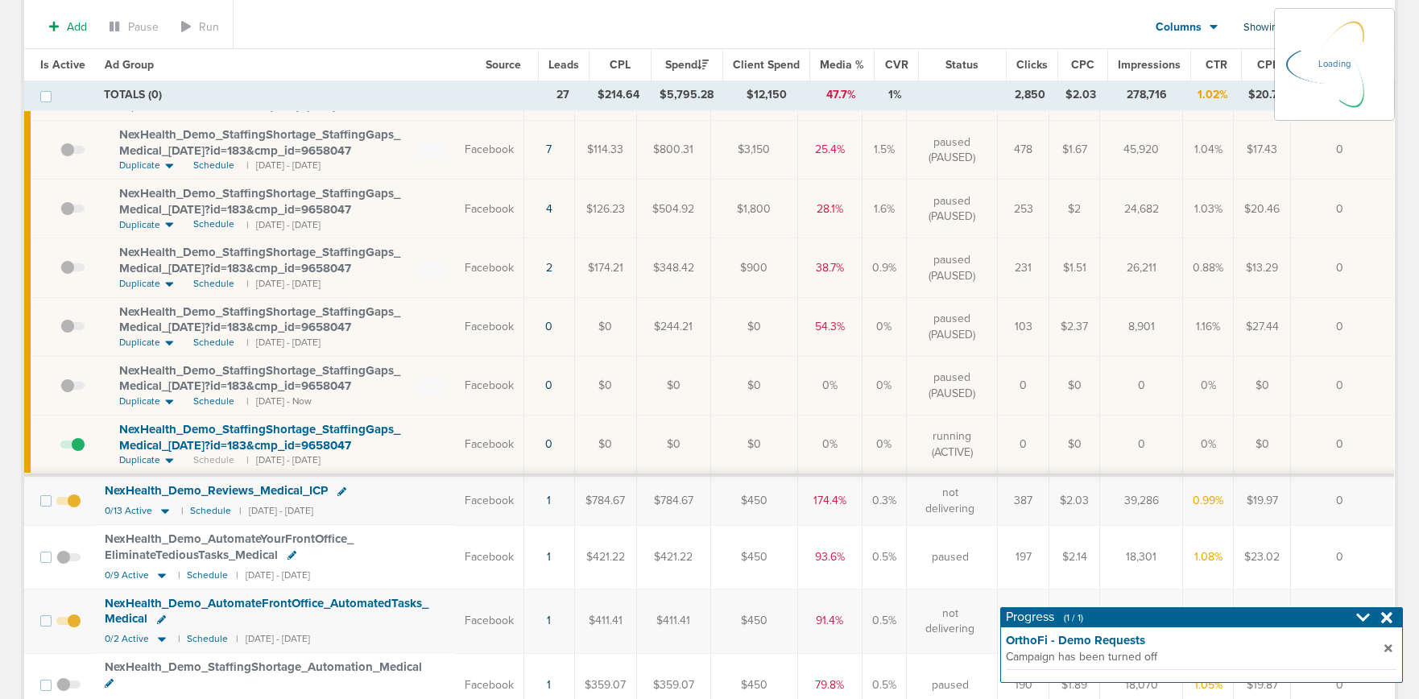
scroll to position [321, 0]
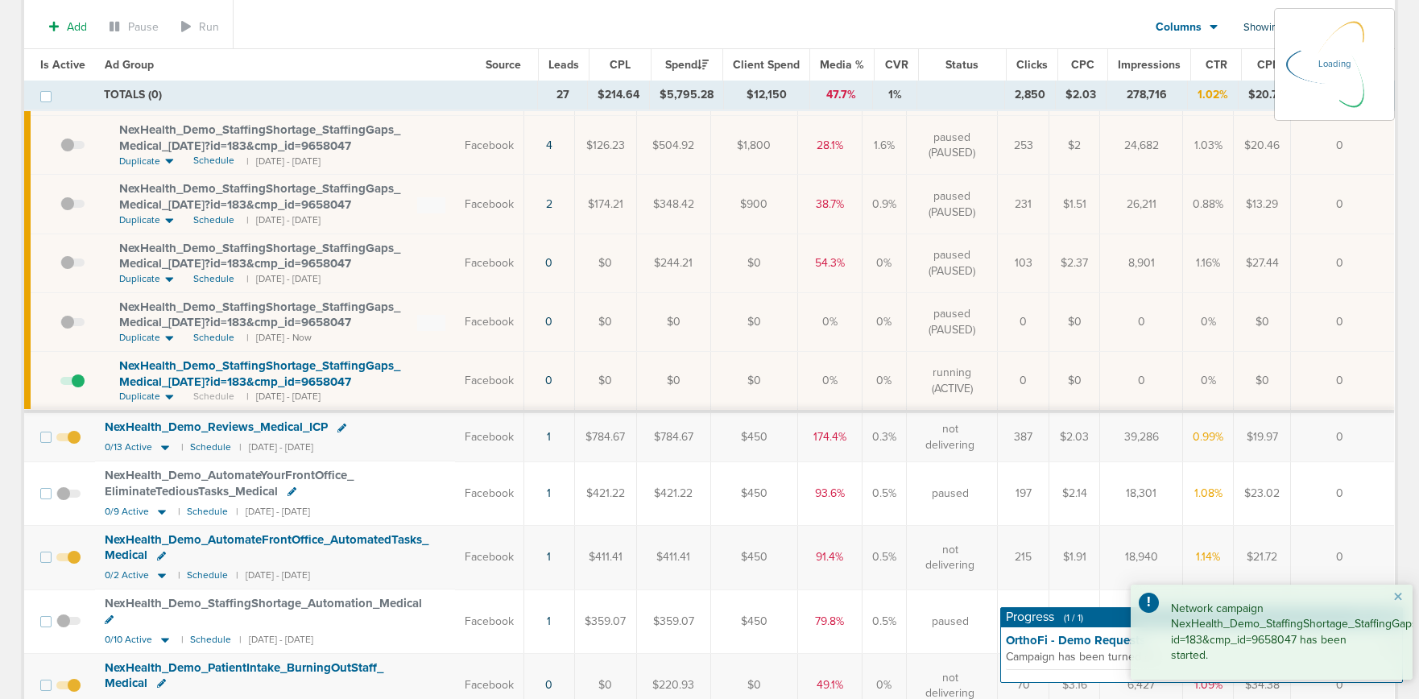
click at [78, 382] on td at bounding box center [73, 381] width 44 height 60
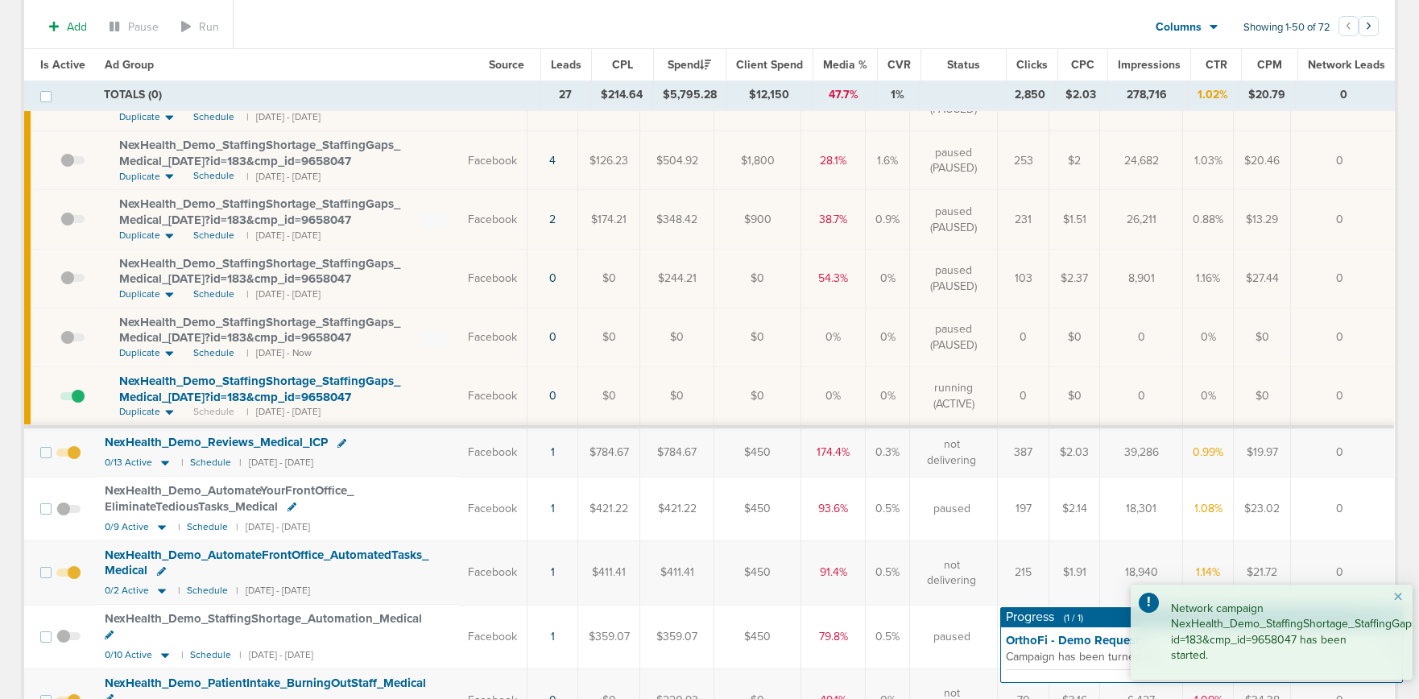
click at [77, 404] on span at bounding box center [72, 404] width 24 height 0
click at [60, 399] on input "checkbox" at bounding box center [60, 399] width 0 height 0
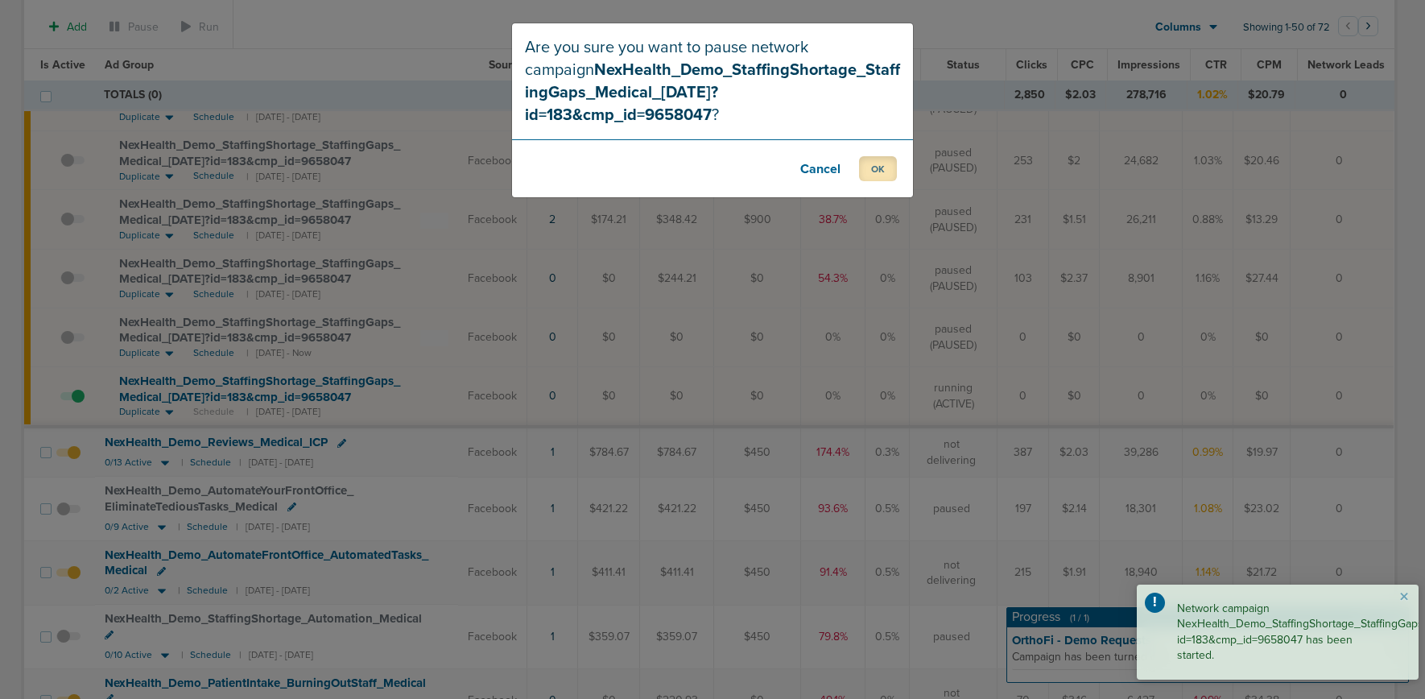
click at [871, 156] on button "OK" at bounding box center [878, 168] width 38 height 25
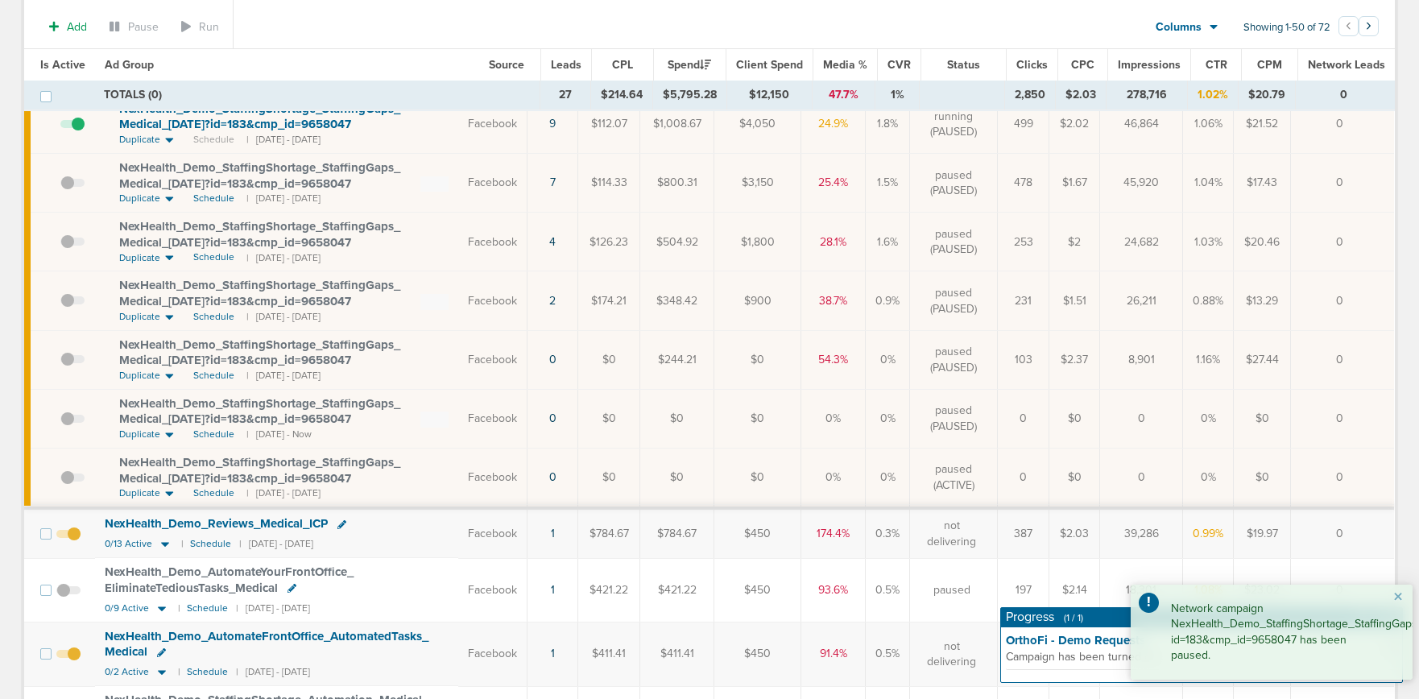
scroll to position [0, 0]
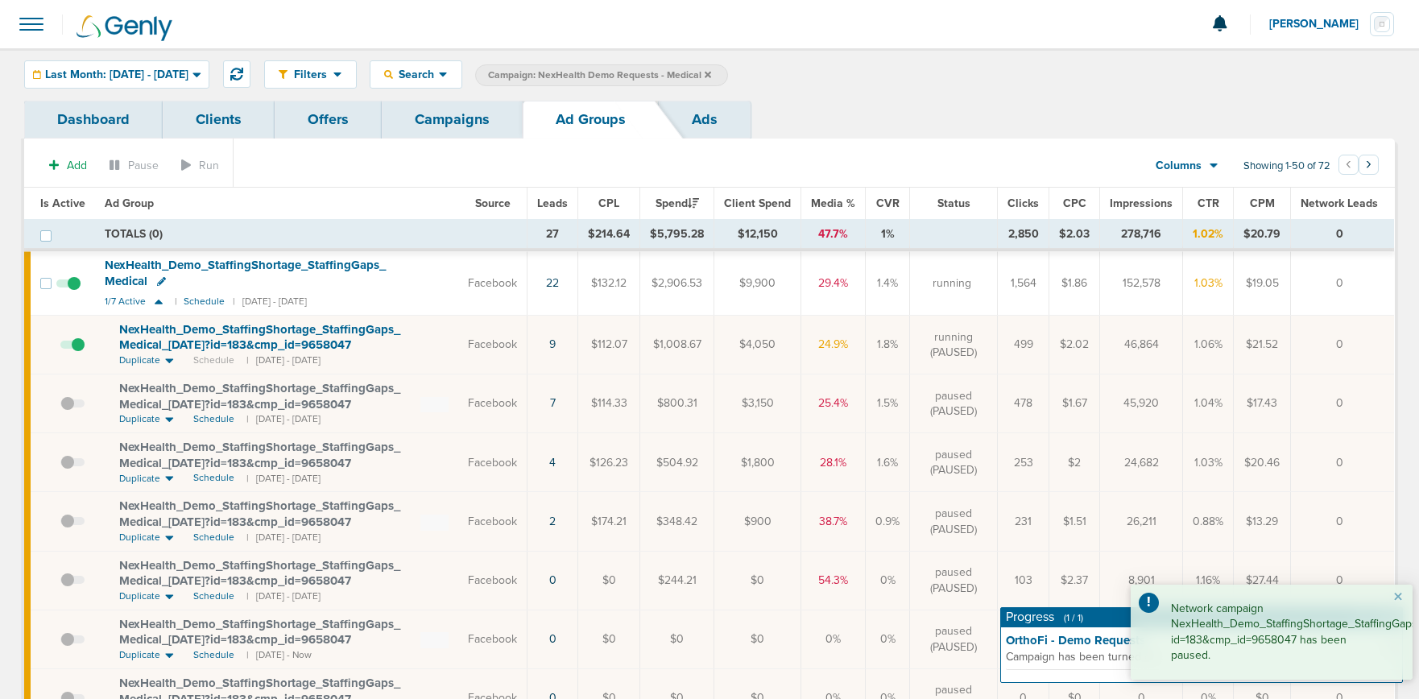
click at [439, 125] on link "Campaigns" at bounding box center [452, 120] width 141 height 38
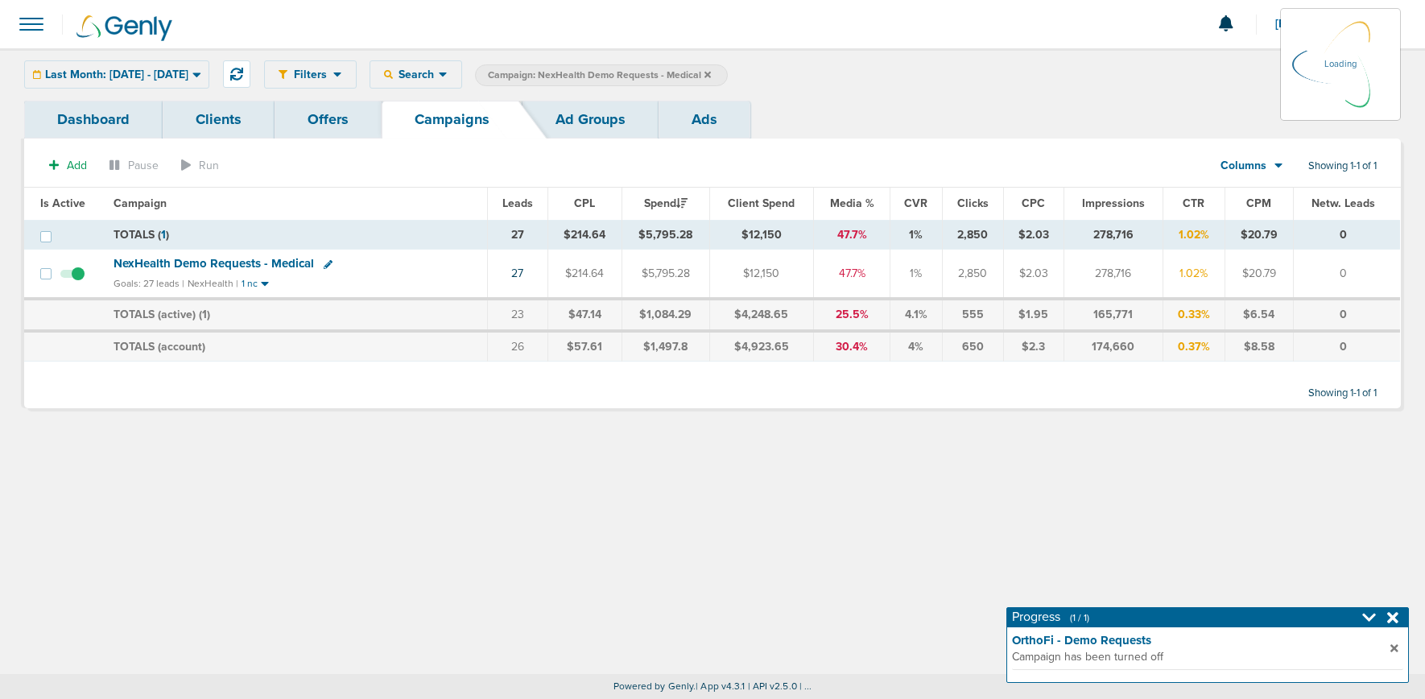
click at [711, 74] on icon at bounding box center [708, 74] width 6 height 6
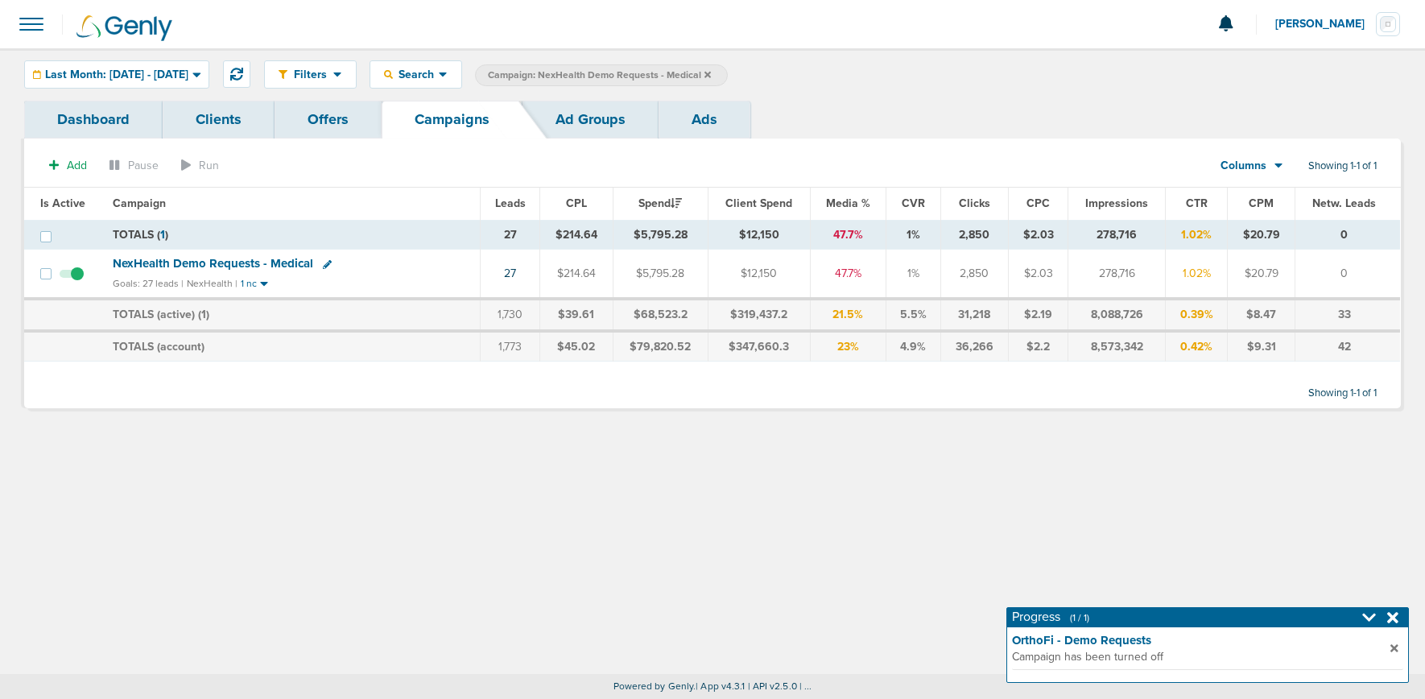
click at [711, 74] on icon at bounding box center [708, 74] width 6 height 6
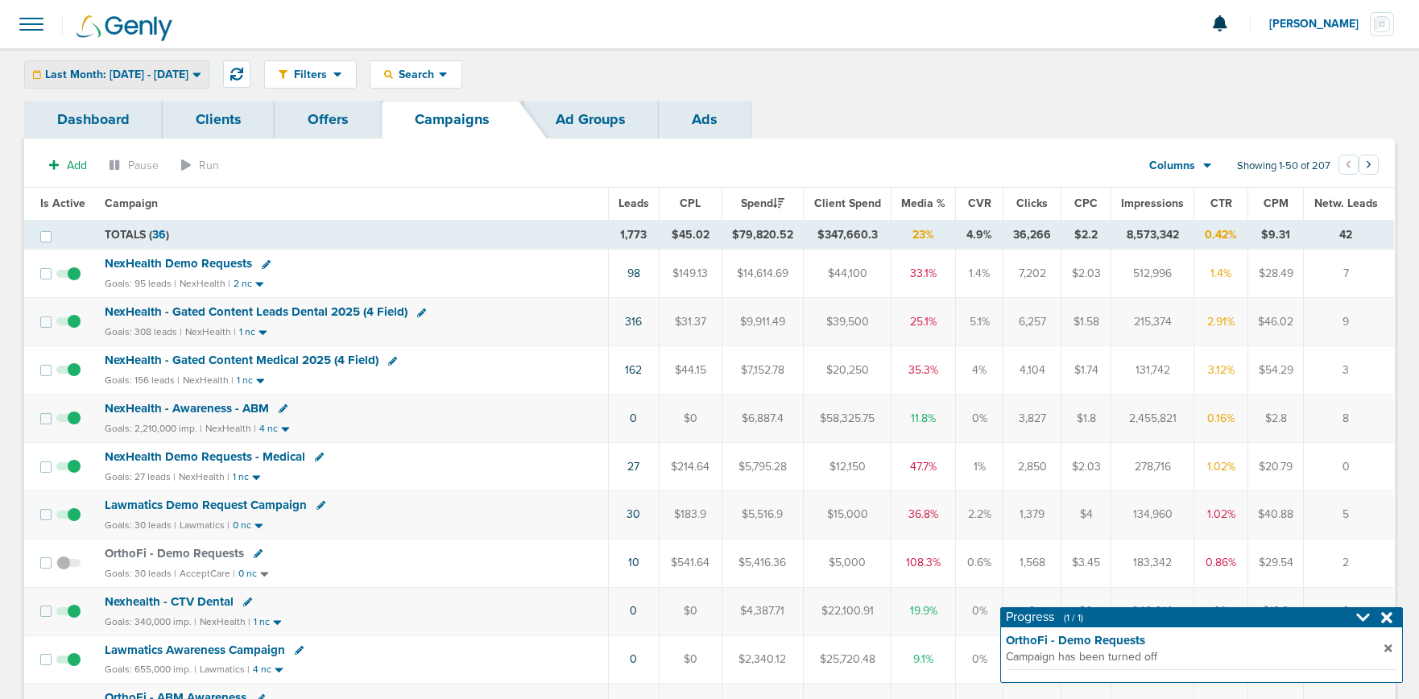
click at [89, 69] on span "Last Month: [DATE] - [DATE]" at bounding box center [116, 74] width 143 height 11
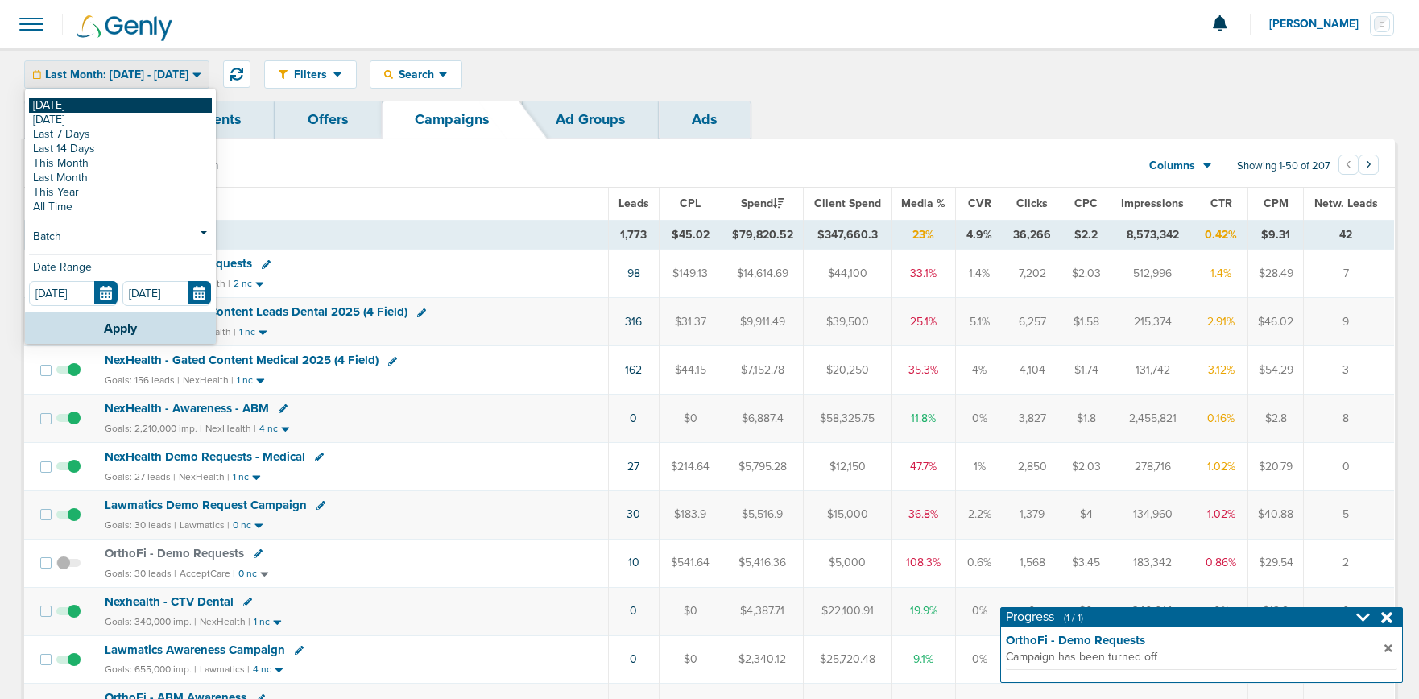
click at [97, 107] on link "[DATE]" at bounding box center [120, 105] width 183 height 14
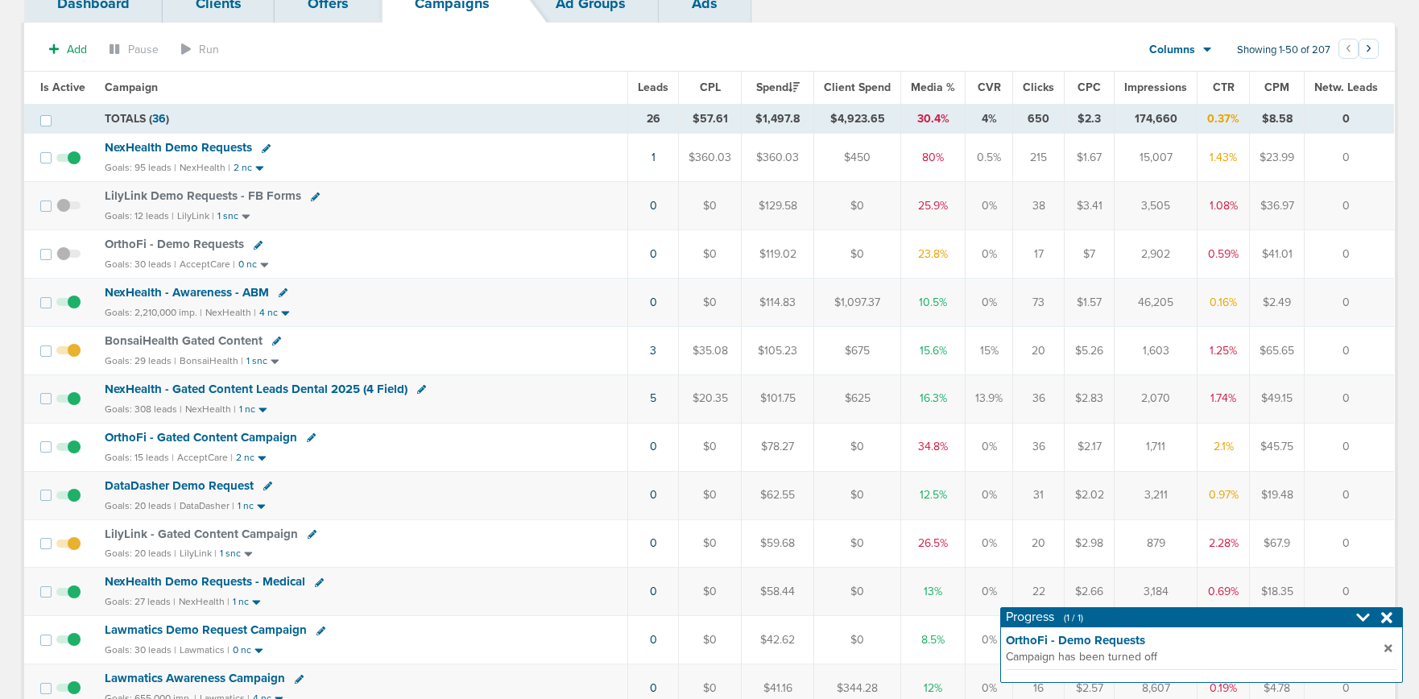
scroll to position [133, 0]
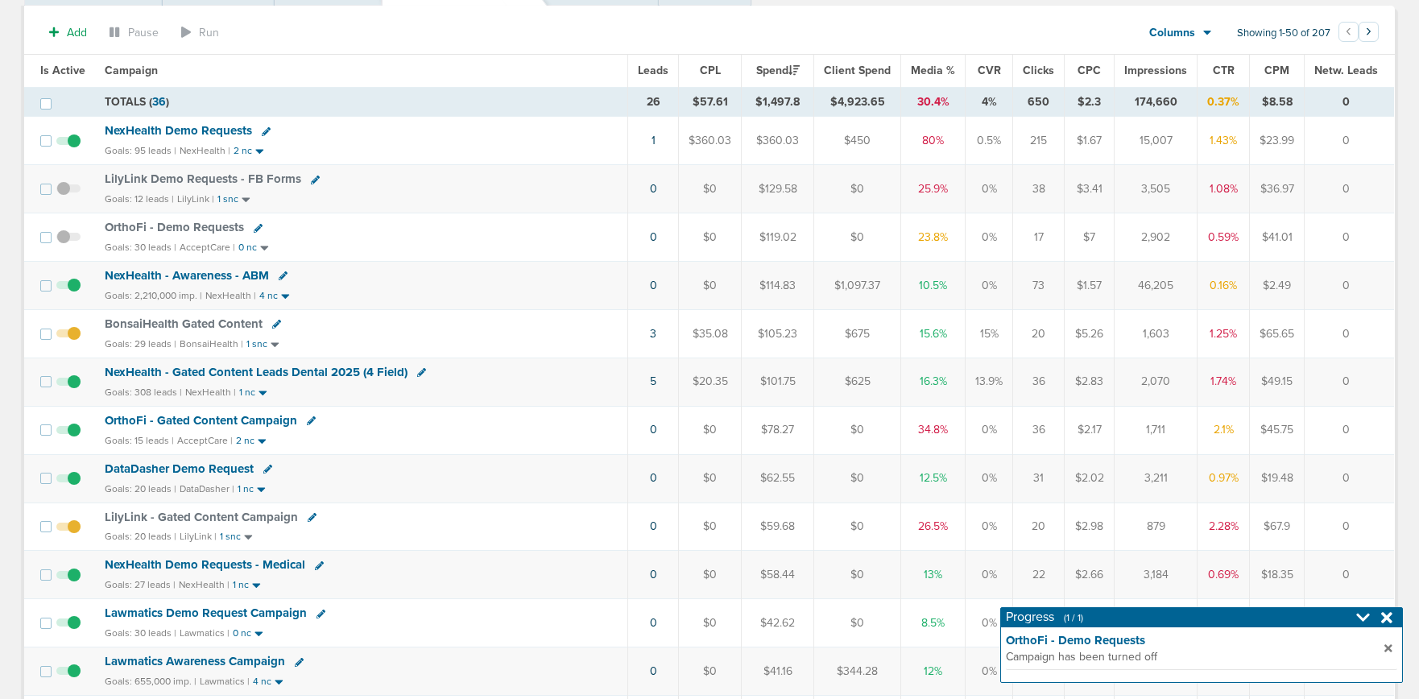
click at [267, 469] on icon at bounding box center [267, 469] width 9 height 9
select select
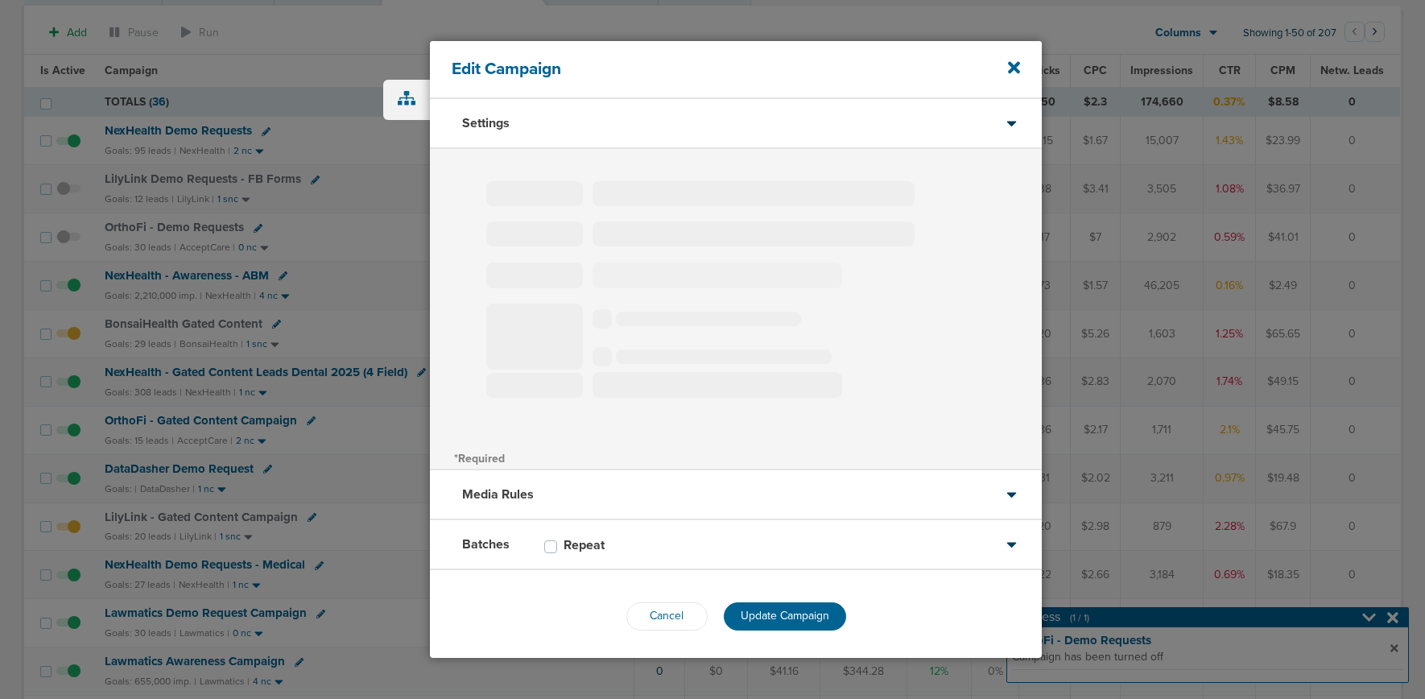
type input "DataDasher Demo Request"
select select "Leads"
radio input "true"
select select "readOnly"
select select "1"
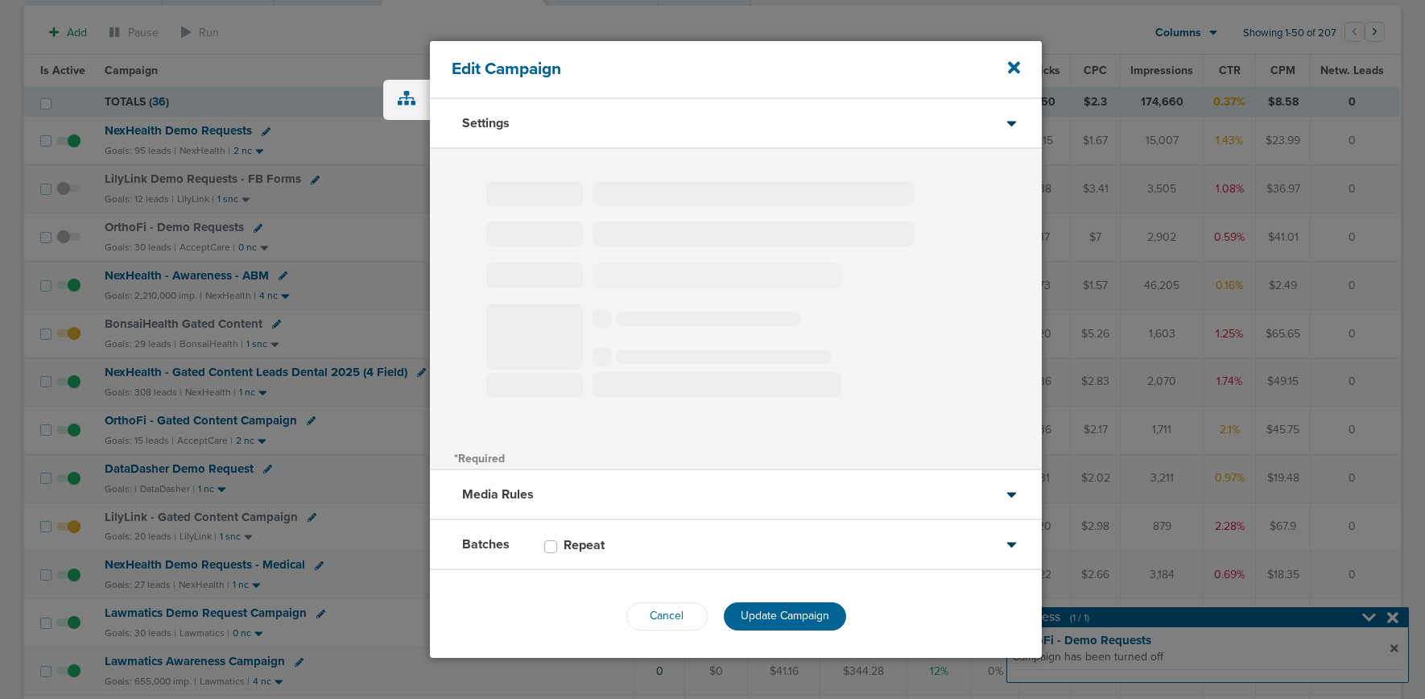
select select "1"
select select "2"
select select "3"
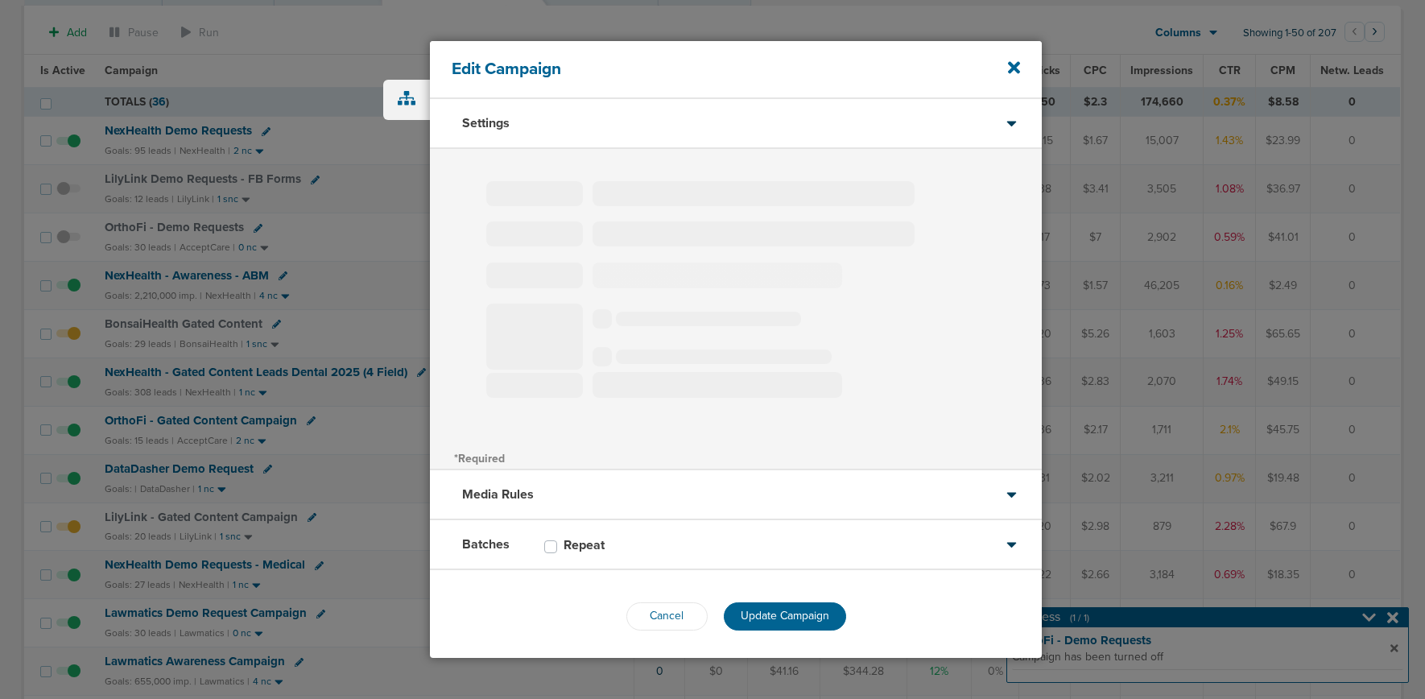
select select "4"
select select "6"
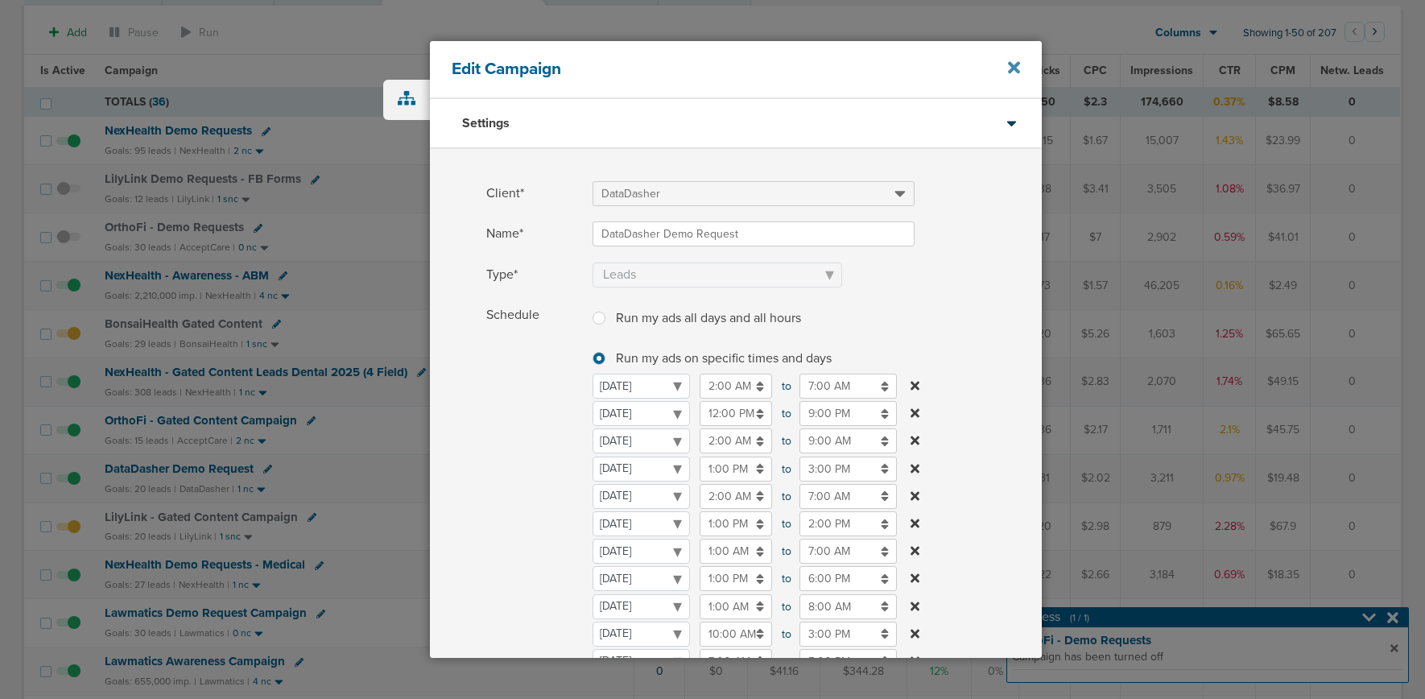
click at [1013, 70] on icon at bounding box center [1014, 68] width 12 height 12
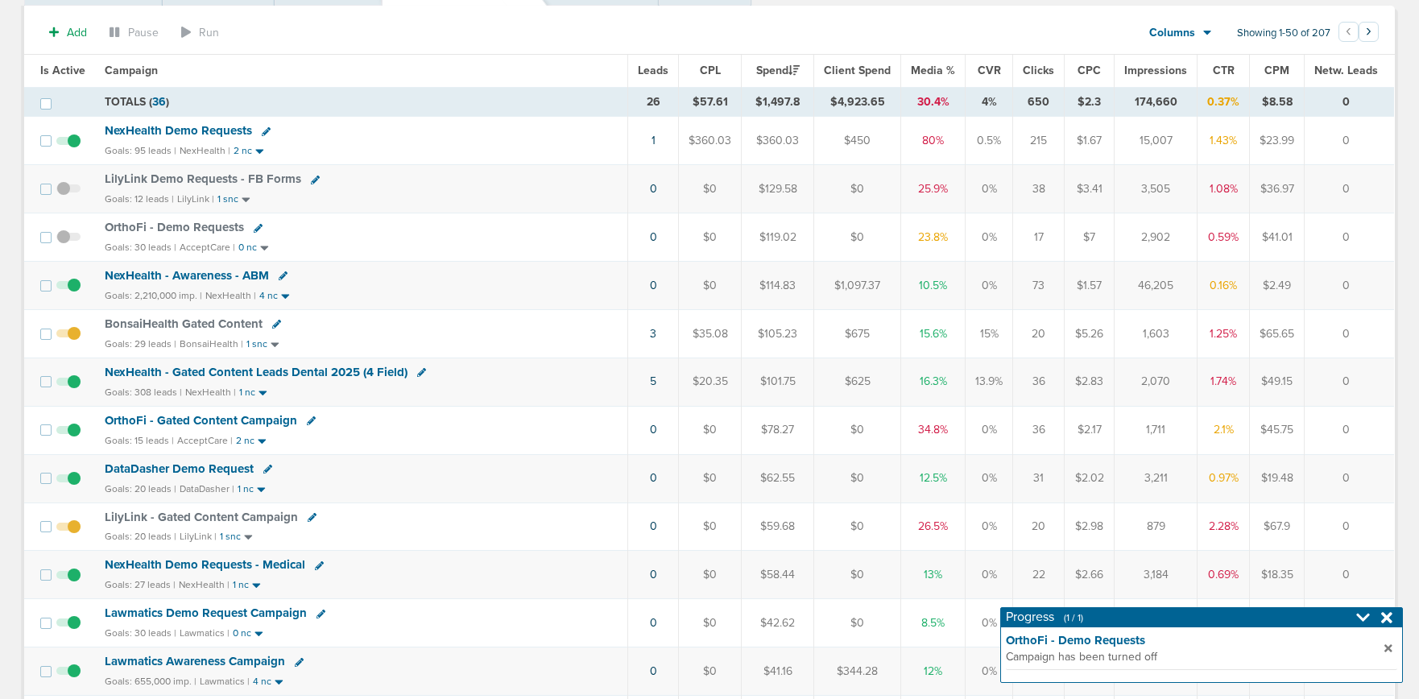
click at [170, 466] on span "DataDasher Demo Request" at bounding box center [179, 468] width 149 height 14
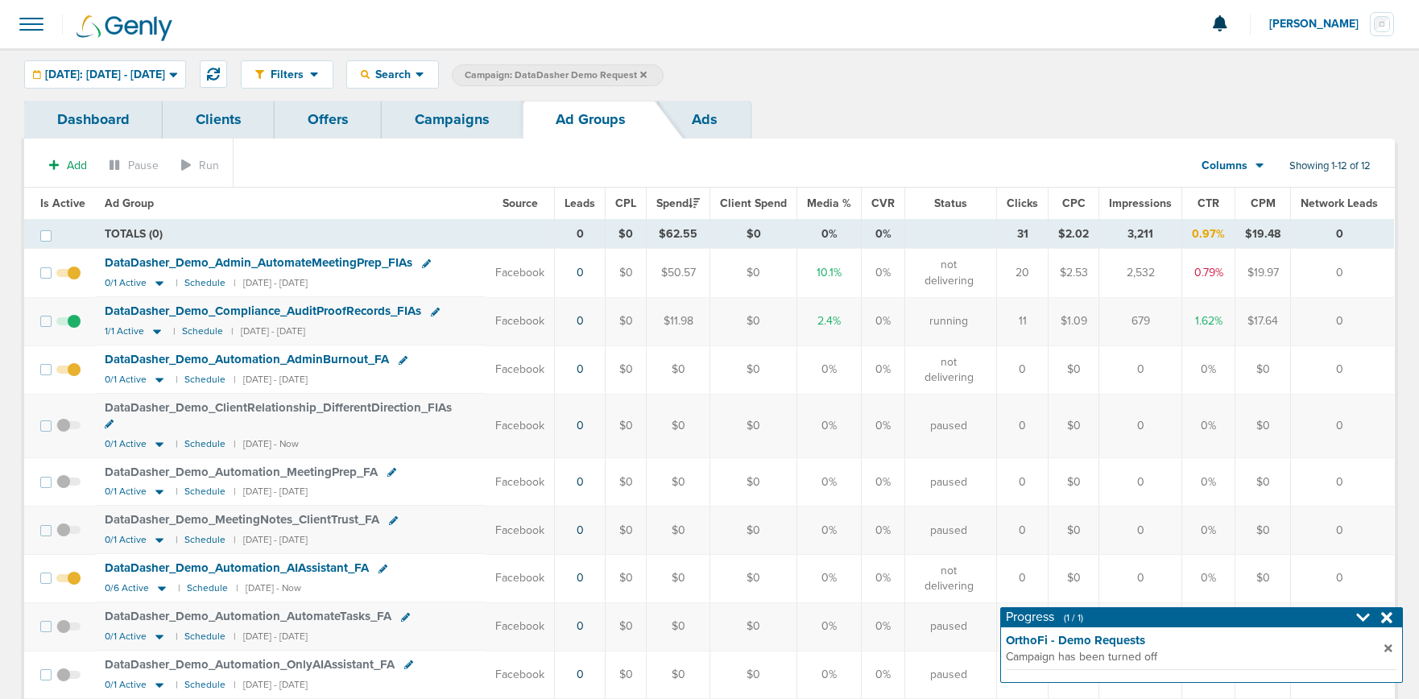
click at [446, 130] on link "Campaigns" at bounding box center [452, 120] width 141 height 38
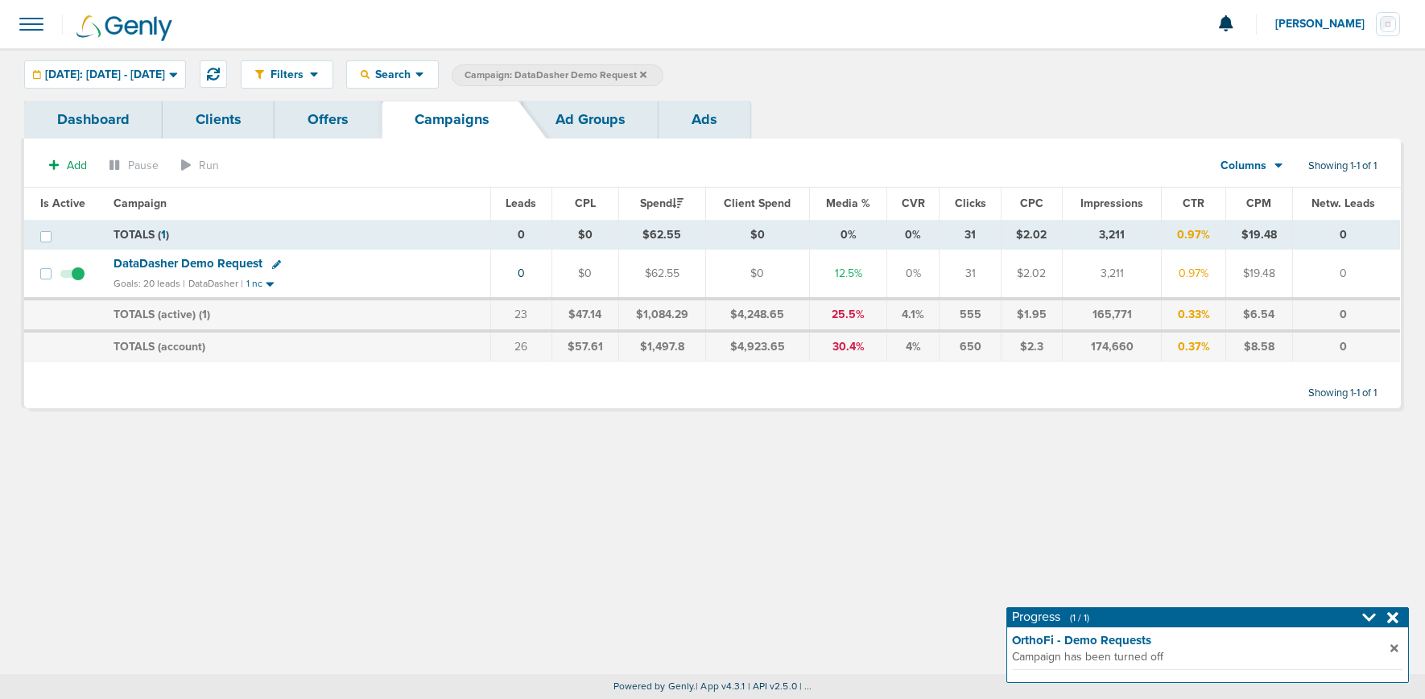
click at [647, 72] on span "Campaign: DataDasher Demo Request" at bounding box center [556, 75] width 182 height 14
click at [664, 72] on label "Campaign: DataDasher Demo Request" at bounding box center [558, 75] width 212 height 22
click at [664, 73] on label "Campaign: DataDasher Demo Request" at bounding box center [558, 75] width 212 height 22
click at [647, 73] on icon at bounding box center [643, 75] width 6 height 10
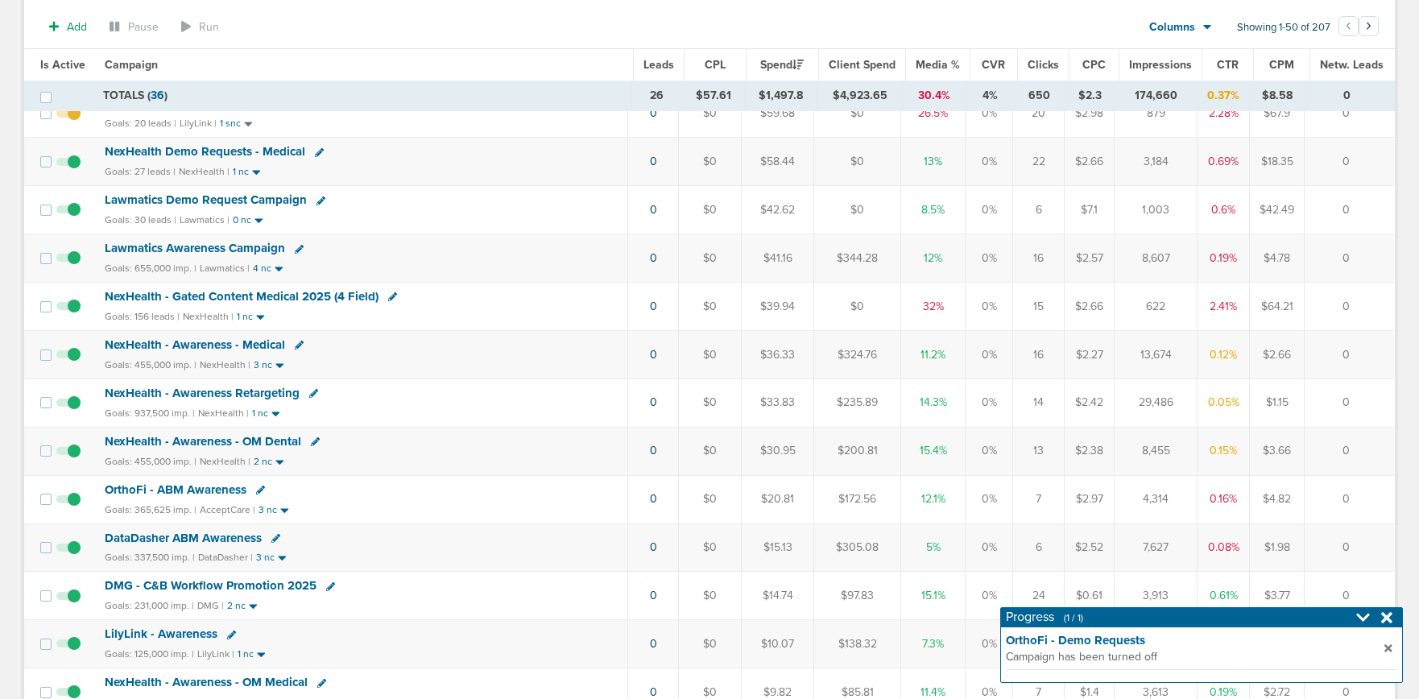
scroll to position [551, 0]
click at [237, 536] on span "DataDasher ABM Awareness" at bounding box center [183, 537] width 157 height 14
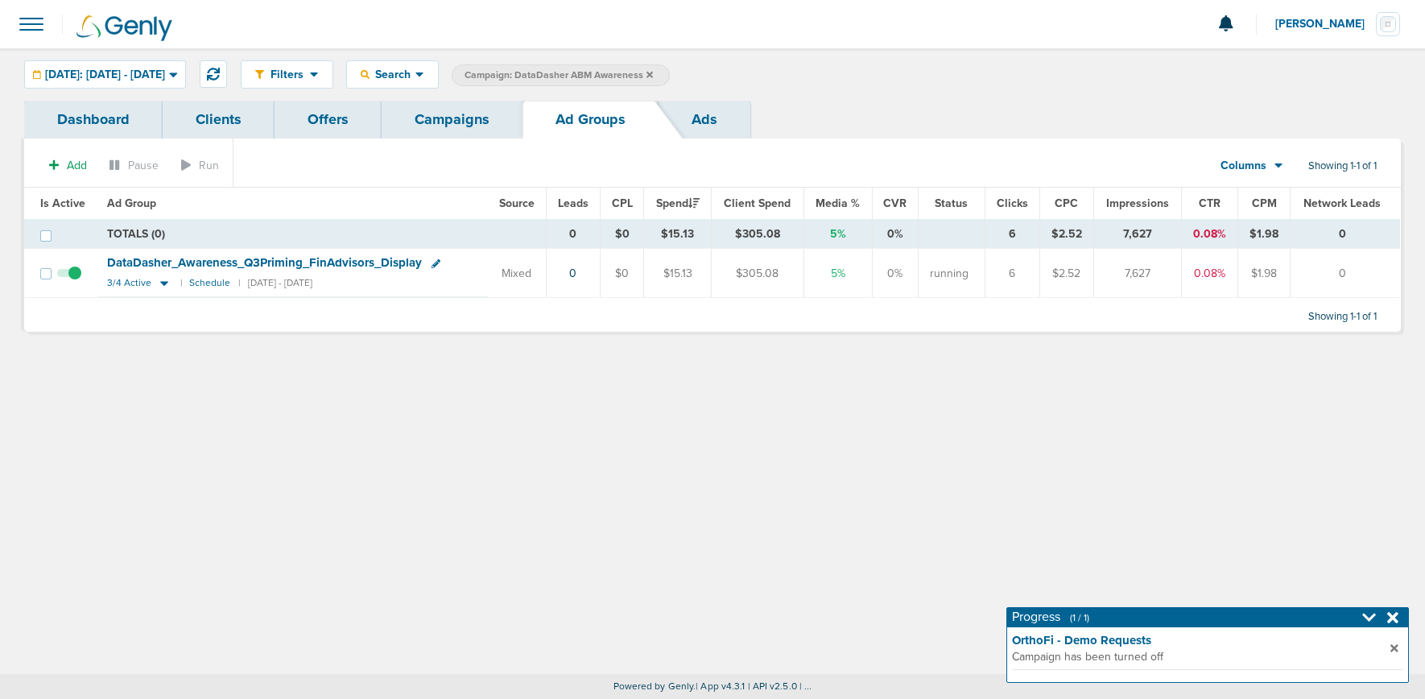
click at [407, 127] on link "Campaigns" at bounding box center [452, 120] width 141 height 38
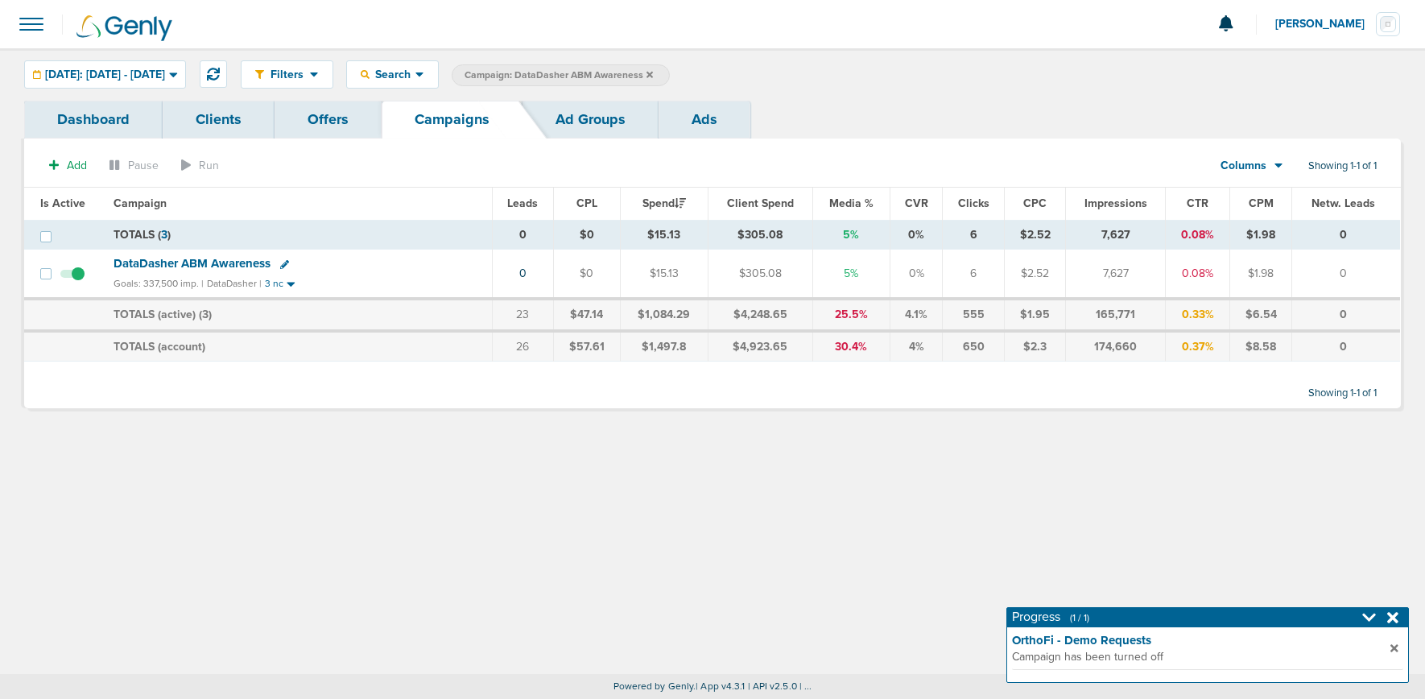
click at [670, 77] on label "Campaign: DataDasher ABM Awareness" at bounding box center [561, 75] width 218 height 22
click at [653, 76] on icon at bounding box center [650, 74] width 6 height 6
